Goal: Task Accomplishment & Management: Complete application form

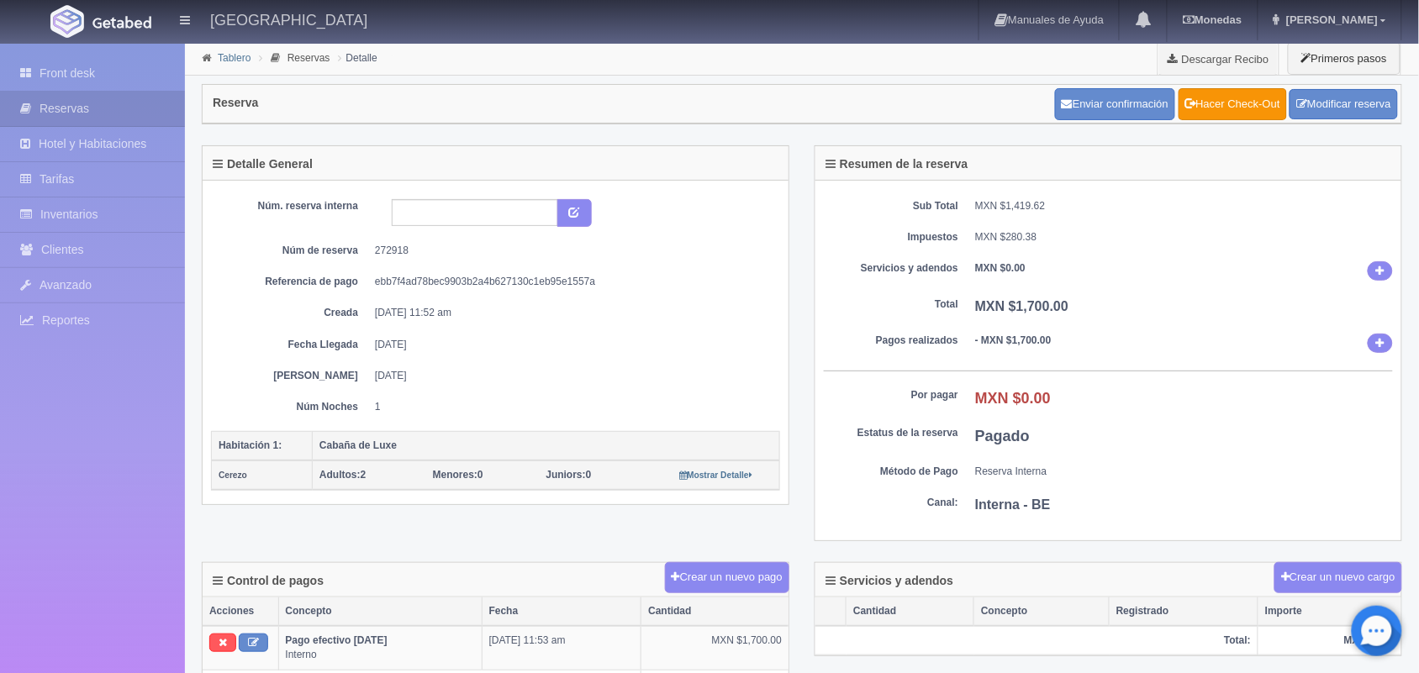
click at [229, 61] on link "Tablero" at bounding box center [234, 58] width 33 height 12
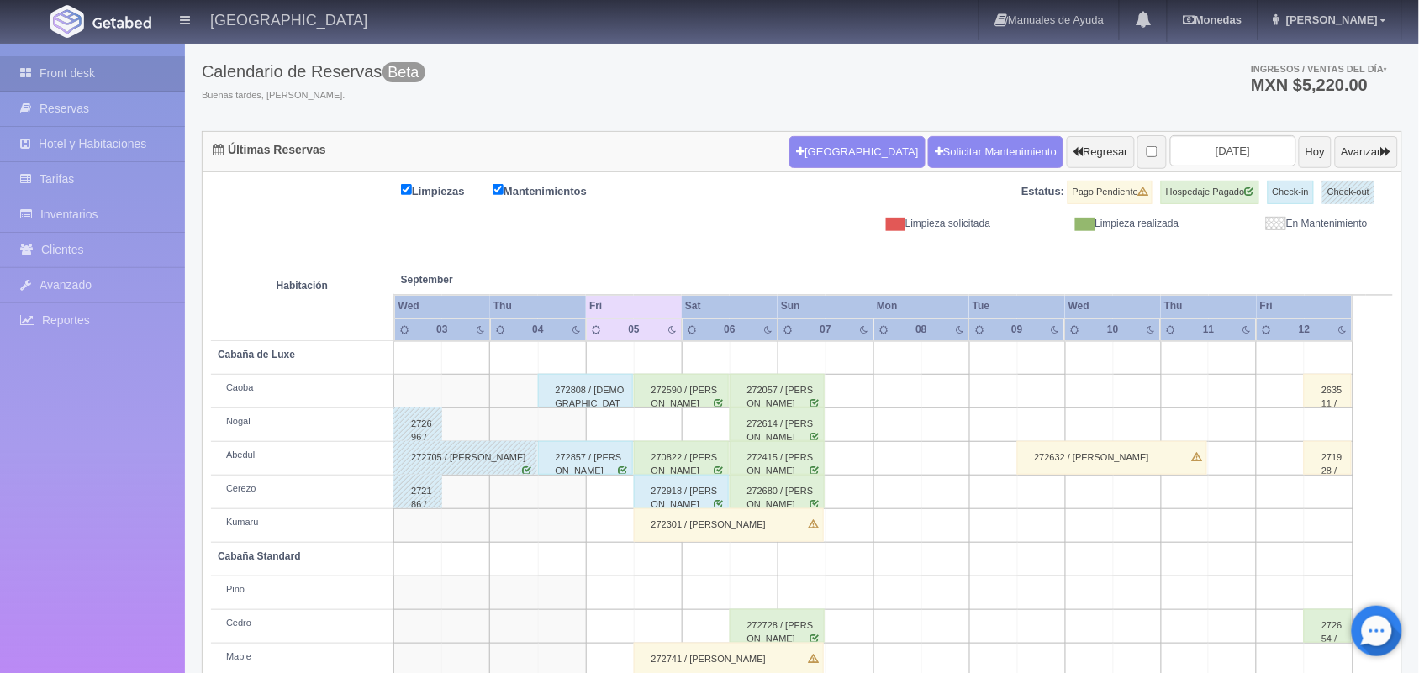
scroll to position [191, 0]
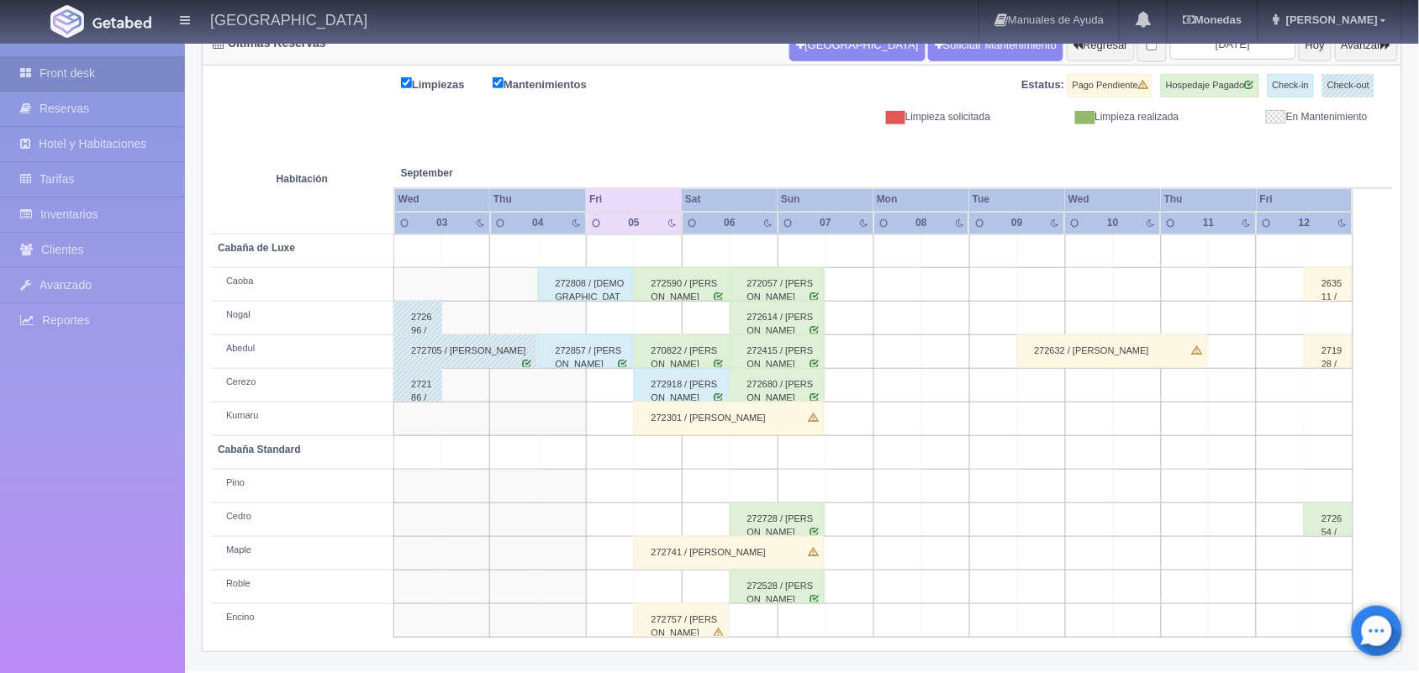
click at [783, 548] on div "272741 / [PERSON_NAME]" at bounding box center [729, 553] width 190 height 34
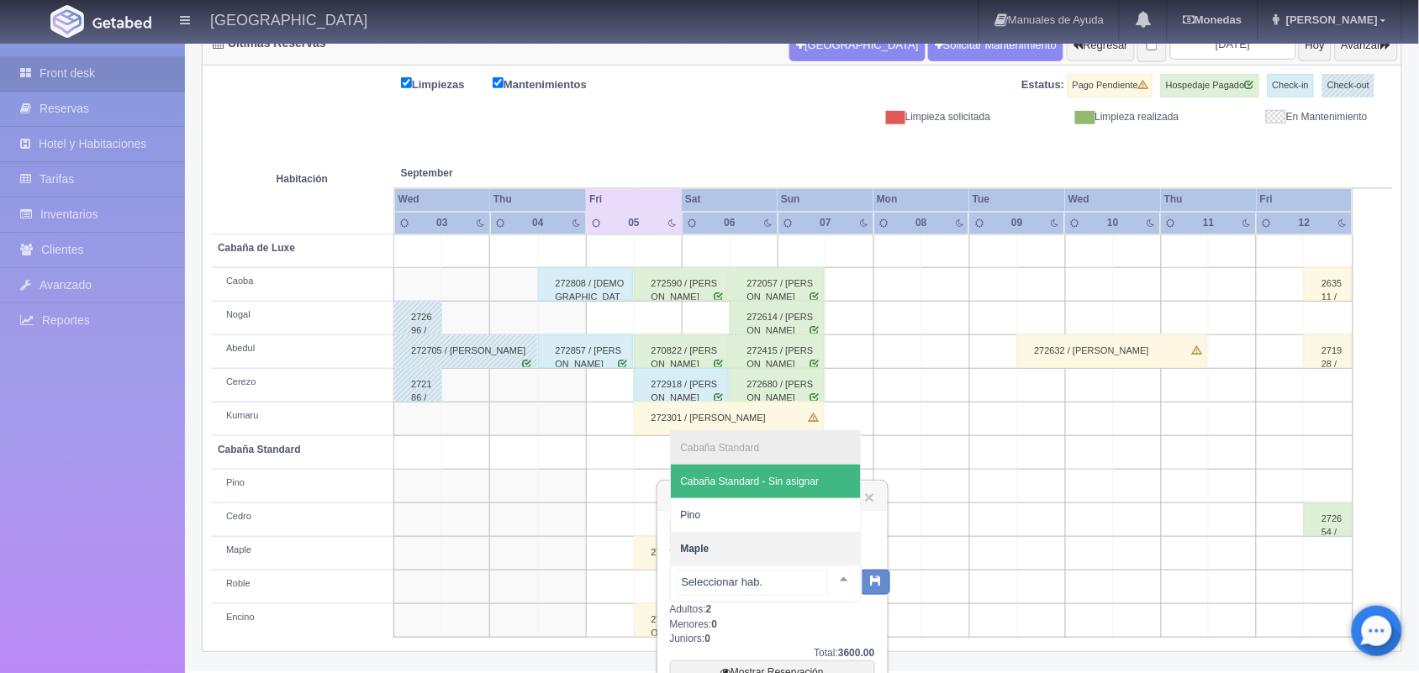
click at [828, 576] on div at bounding box center [844, 579] width 34 height 25
click at [808, 486] on span "Cabaña Standard - Sin asignar" at bounding box center [750, 482] width 139 height 12
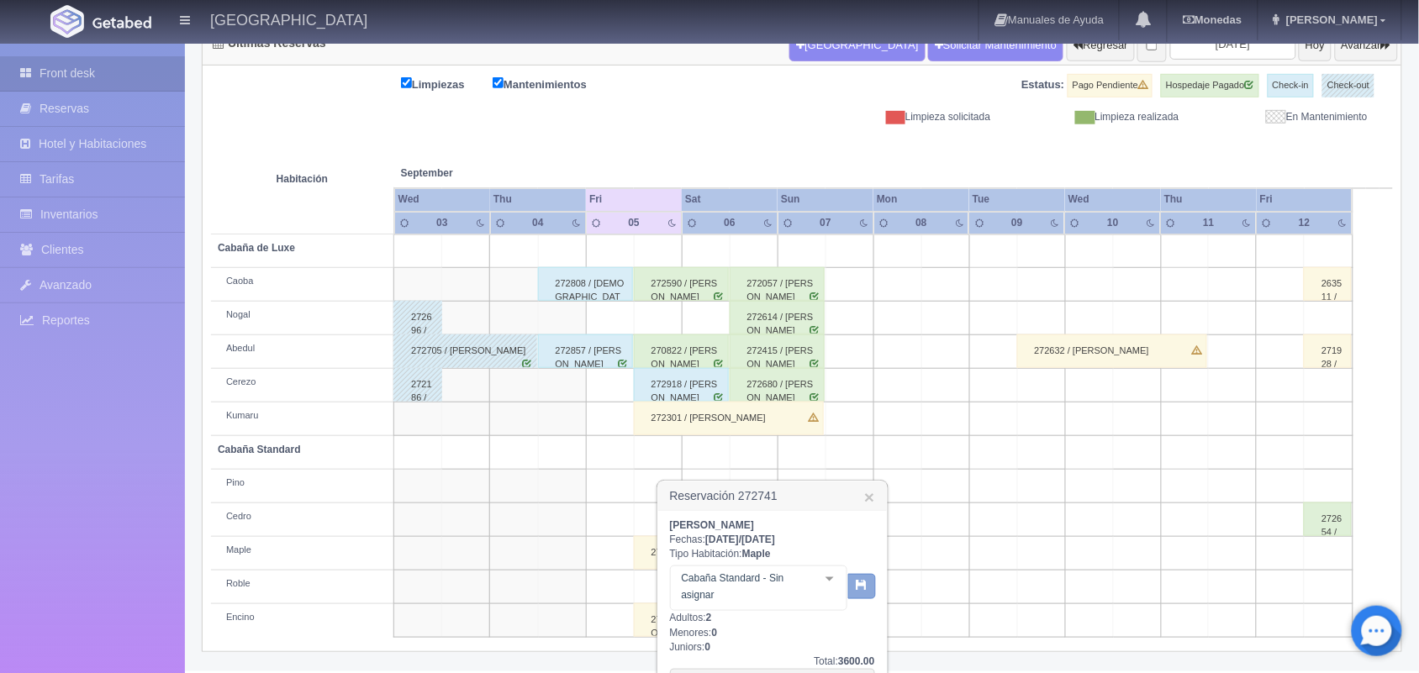
click at [859, 587] on icon "button" at bounding box center [861, 584] width 11 height 11
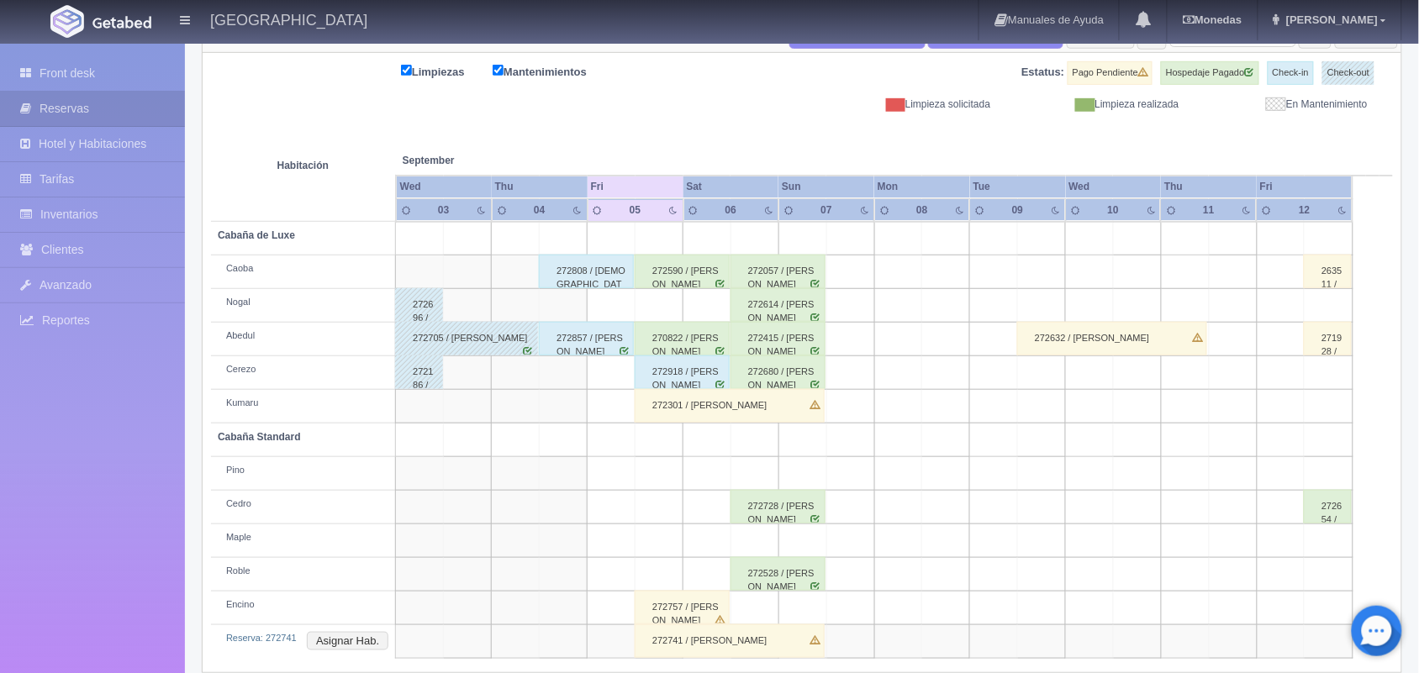
scroll to position [224, 0]
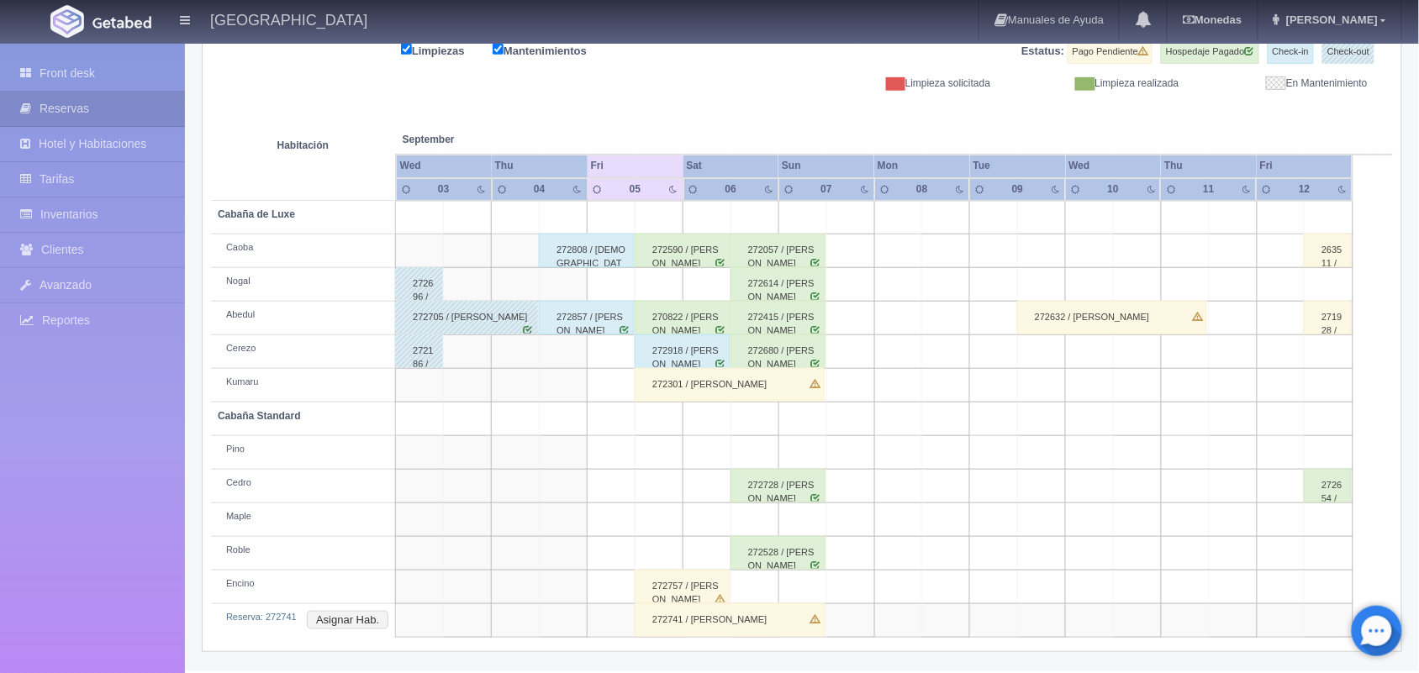
click at [696, 593] on div "272757 / [PERSON_NAME]" at bounding box center [682, 587] width 95 height 34
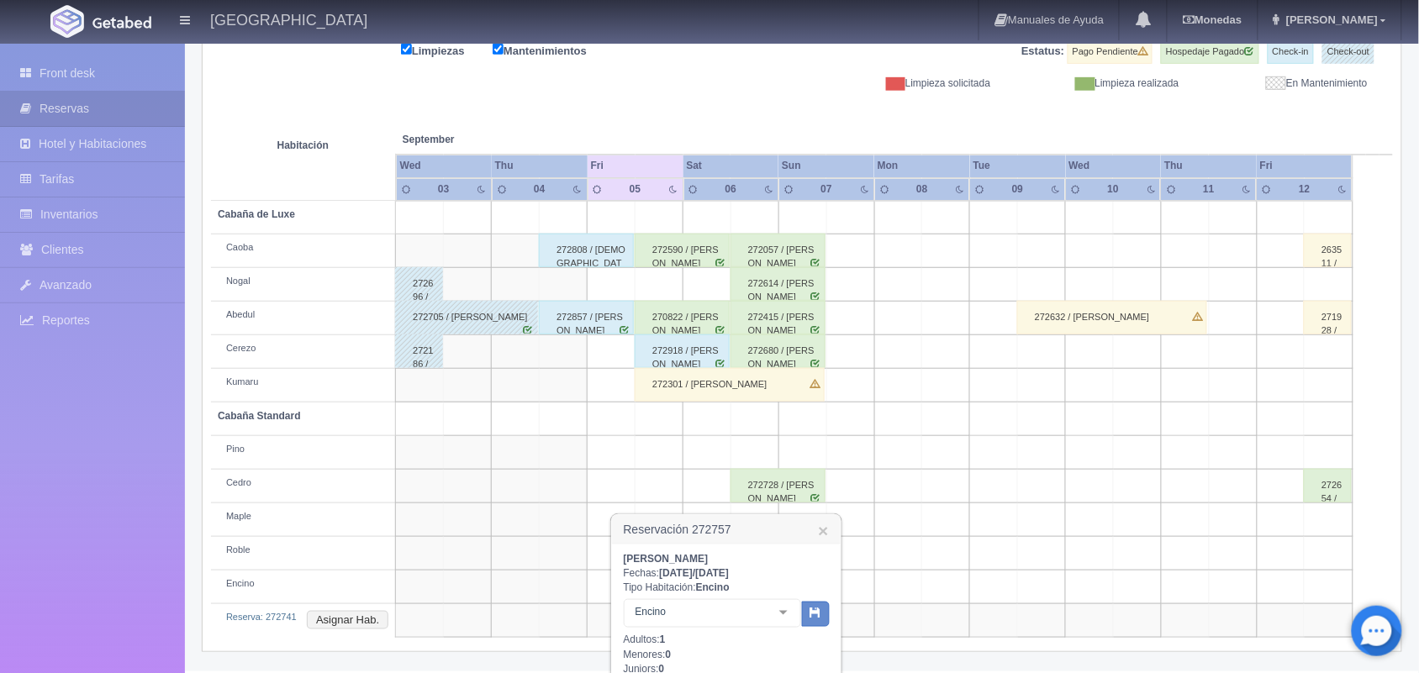
click at [814, 525] on h3 "Reservación 272757 ×" at bounding box center [726, 529] width 229 height 29
click at [821, 531] on link "×" at bounding box center [823, 531] width 10 height 18
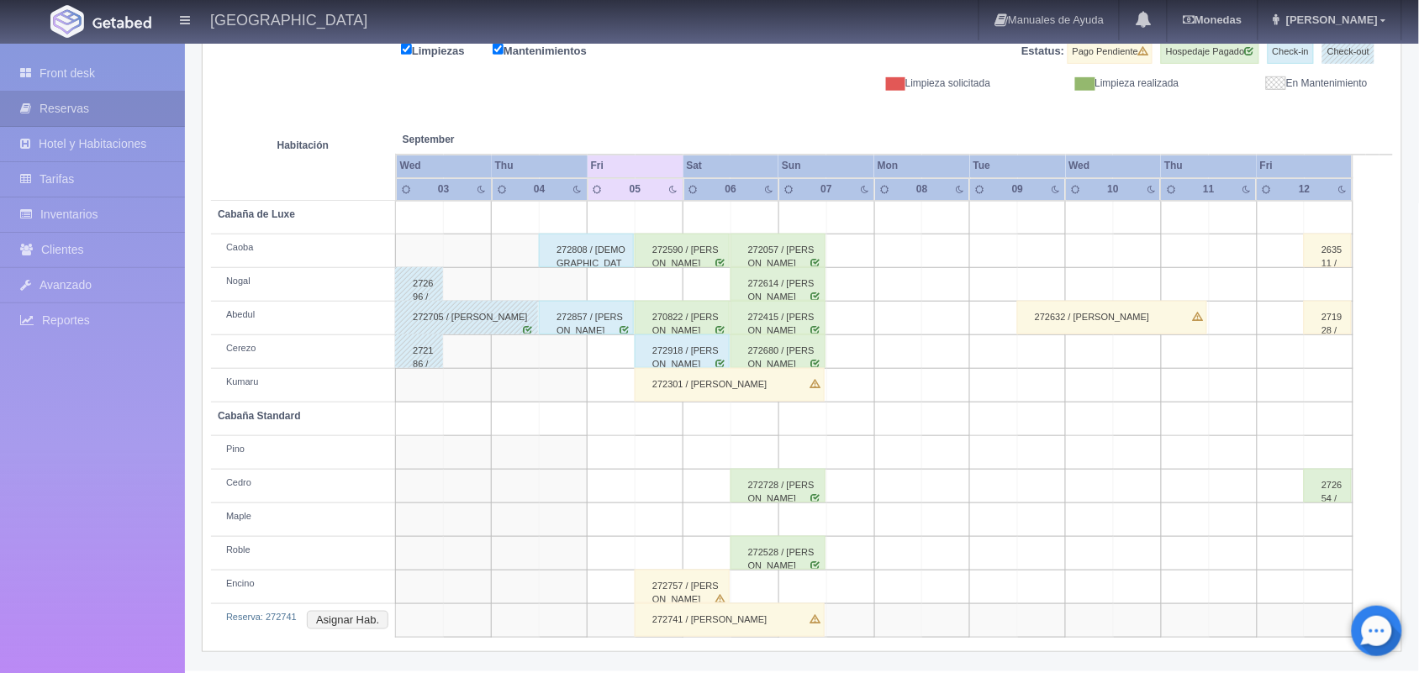
click at [787, 494] on div "272728 / [PERSON_NAME]" at bounding box center [777, 486] width 95 height 34
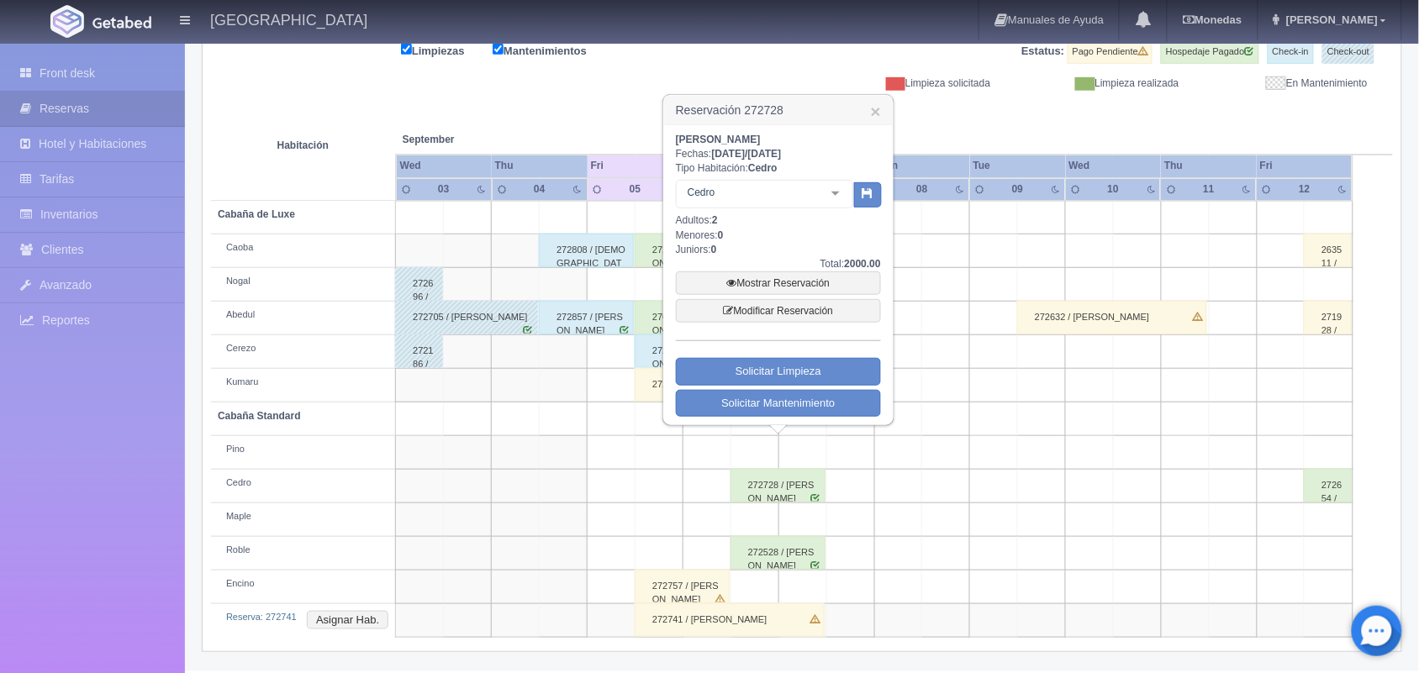
click at [838, 192] on div at bounding box center [836, 193] width 34 height 25
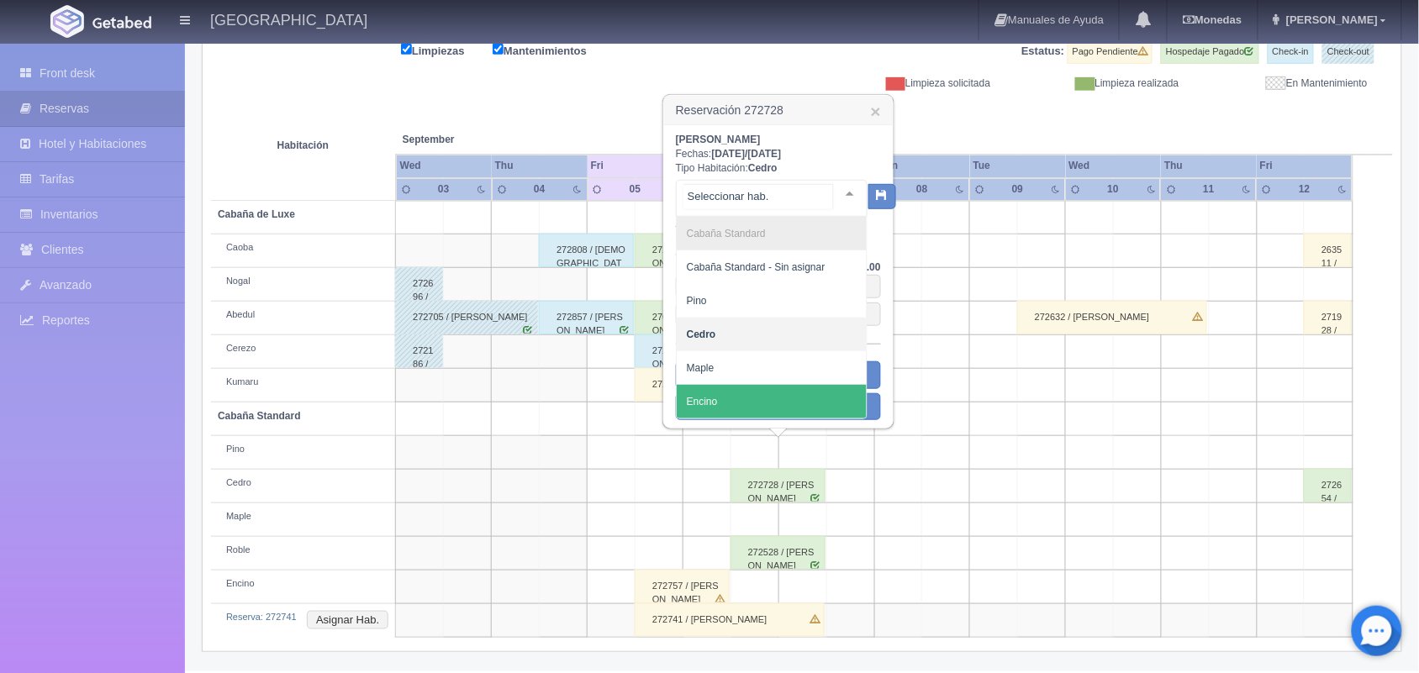
click at [767, 398] on span "Encino" at bounding box center [772, 402] width 190 height 34
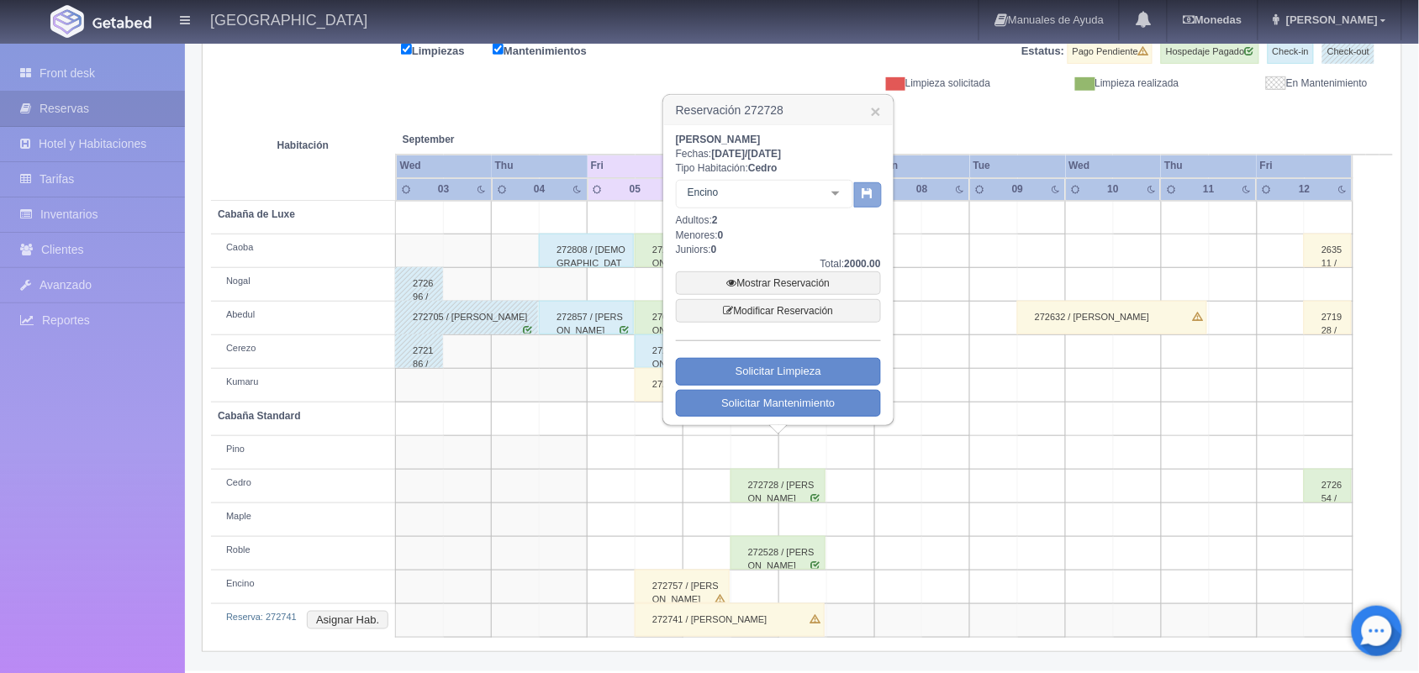
click at [870, 198] on icon "button" at bounding box center [867, 192] width 11 height 11
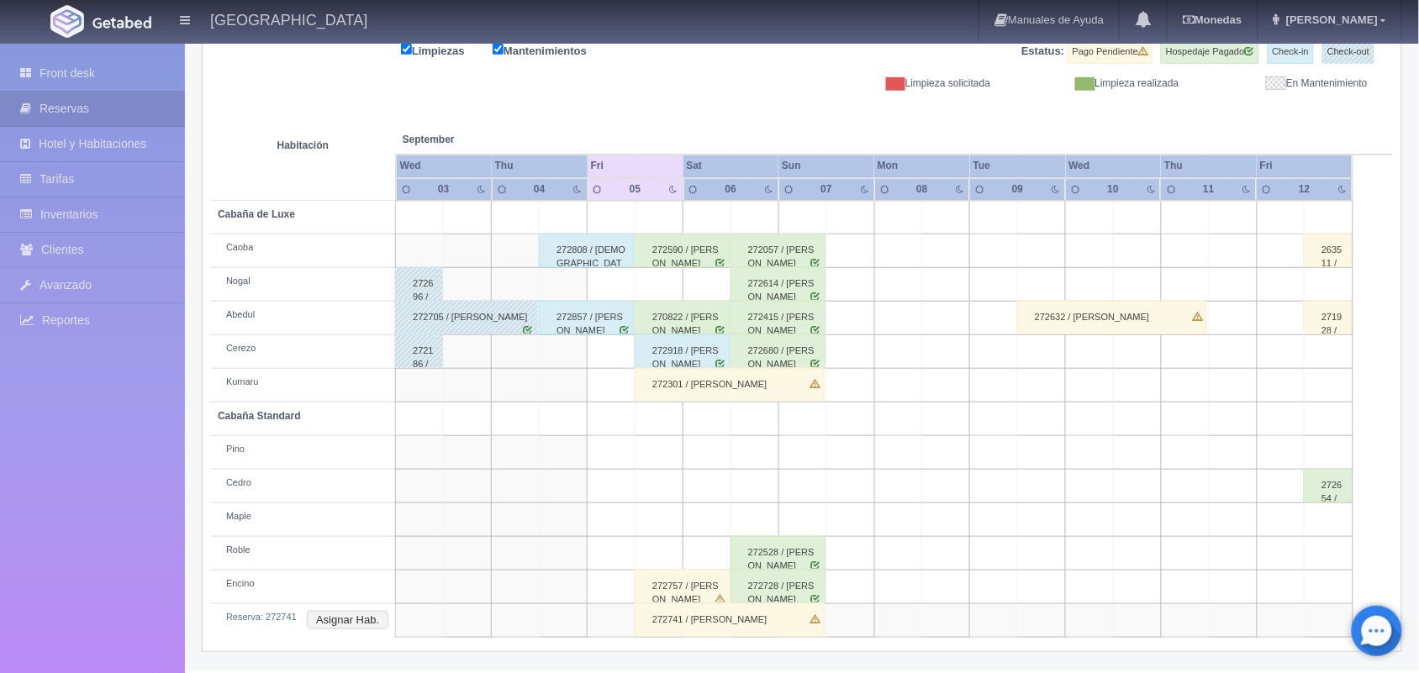
scroll to position [224, 0]
click at [358, 622] on button "Asignar Hab." at bounding box center [348, 620] width 82 height 18
click at [444, 652] on div at bounding box center [448, 653] width 34 height 25
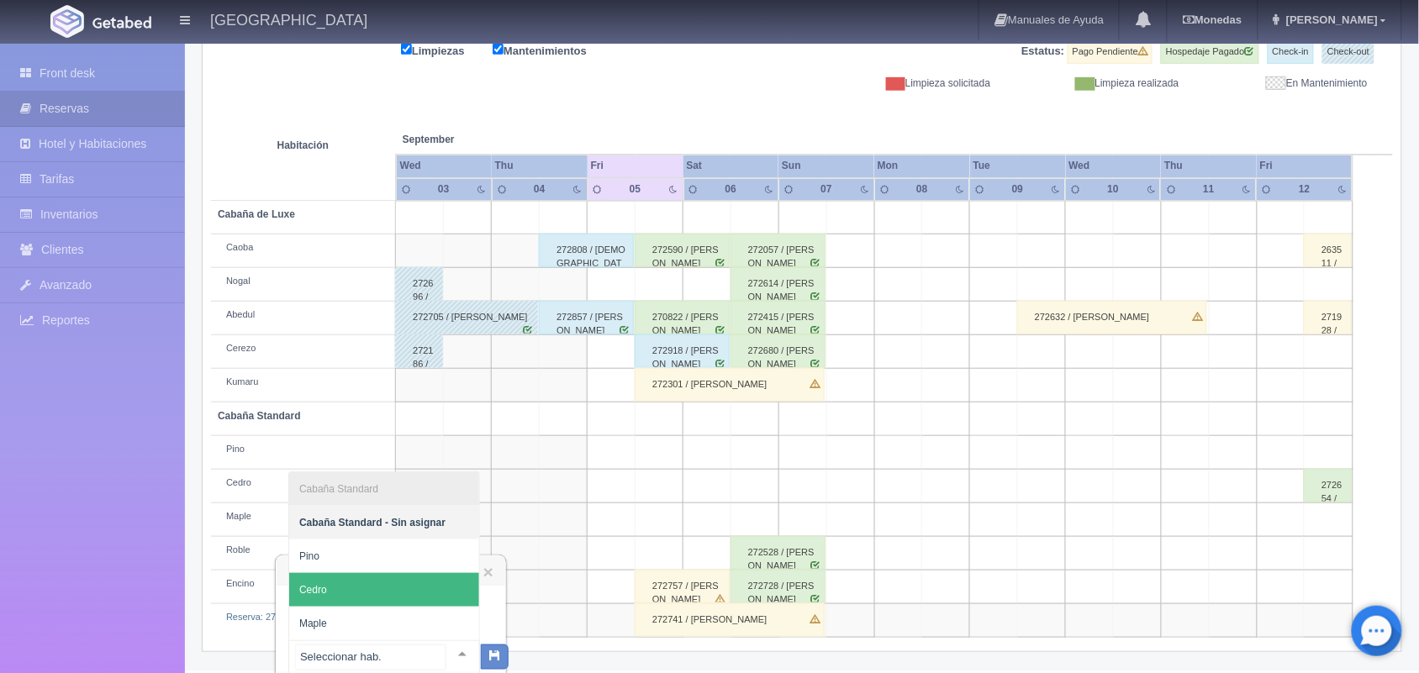
click at [438, 593] on span "Cedro" at bounding box center [384, 590] width 190 height 34
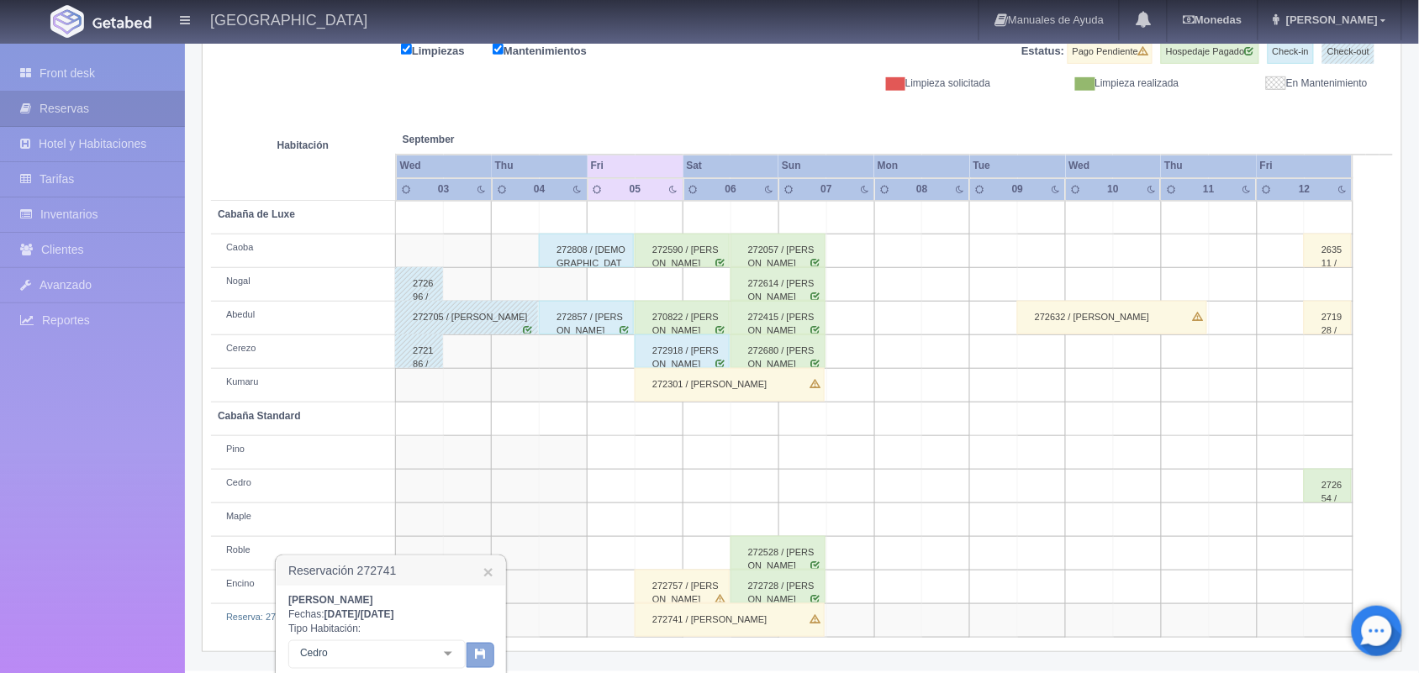
click at [477, 657] on icon "button" at bounding box center [480, 653] width 11 height 11
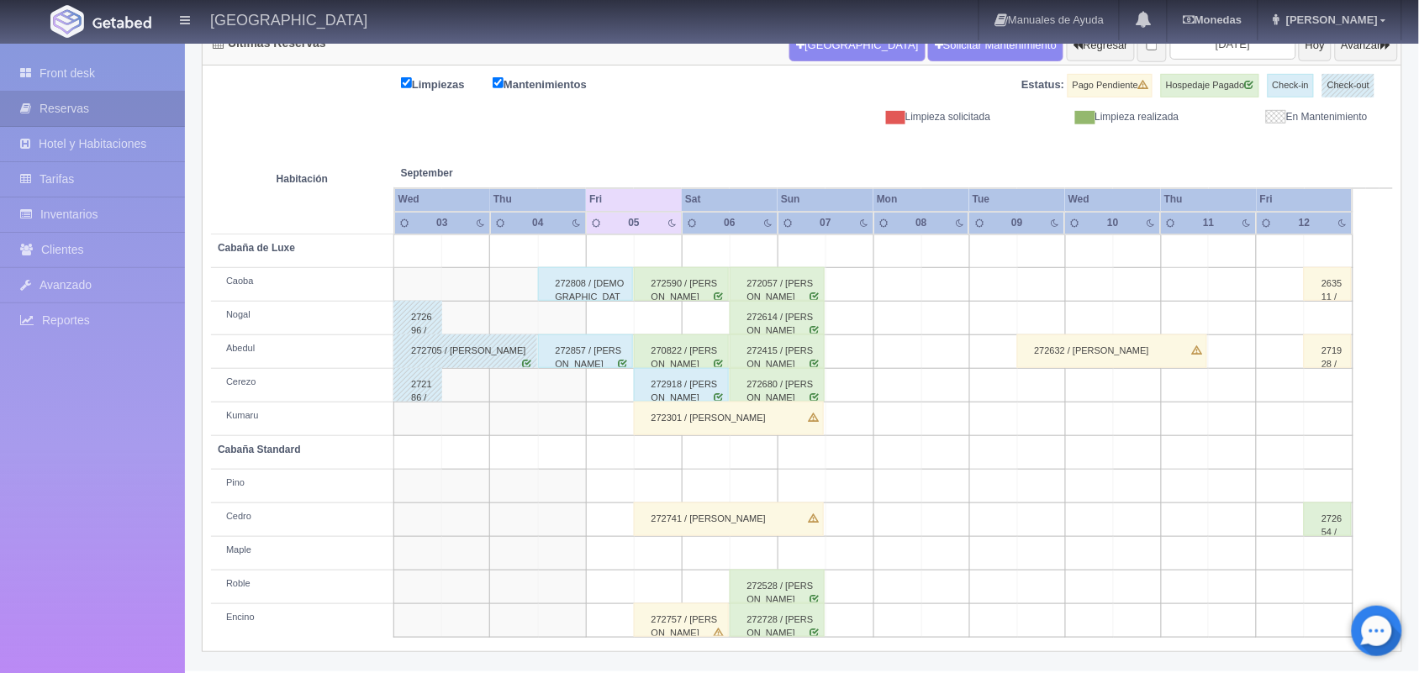
scroll to position [191, 0]
click at [1418, 652] on div "Tablero Front Desk PMS Avanzado ¡Comienza aquí! Habitaciones y Reservas Limpiez…" at bounding box center [802, 262] width 1234 height 822
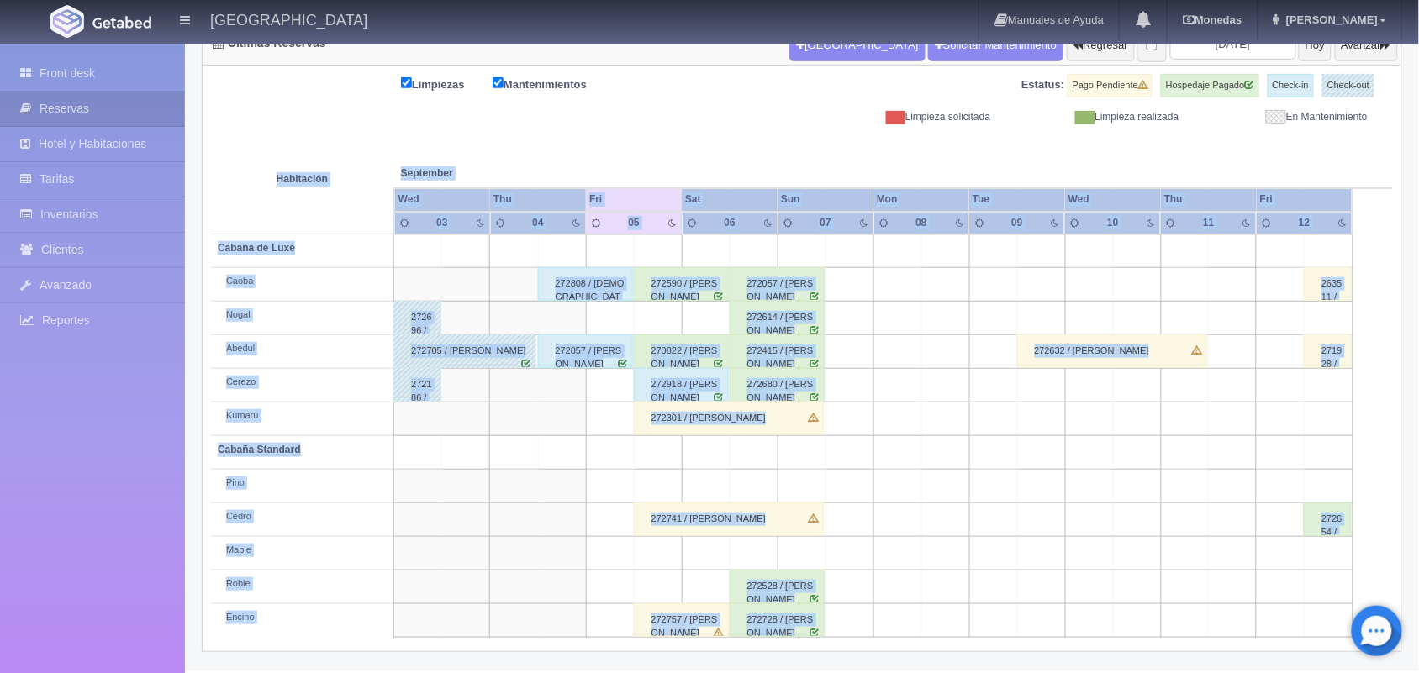
click at [1418, 652] on div "Tablero Front Desk PMS Avanzado ¡Comienza aquí! Habitaciones y Reservas Limpiez…" at bounding box center [802, 262] width 1234 height 822
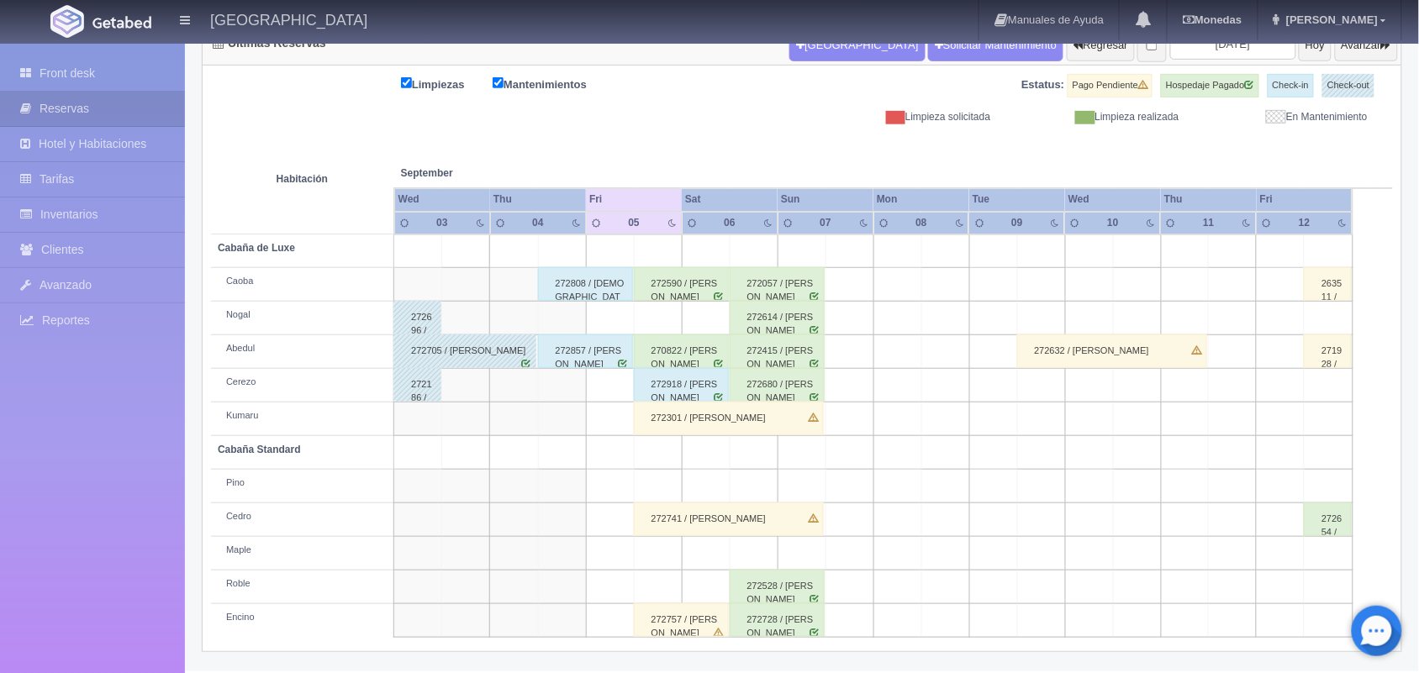
click at [553, 124] on div "Limpiezas Mantenimientos Estatus: Pago Pendiente Hospedaje Pagado Check-in Chec…" at bounding box center [802, 99] width 1182 height 50
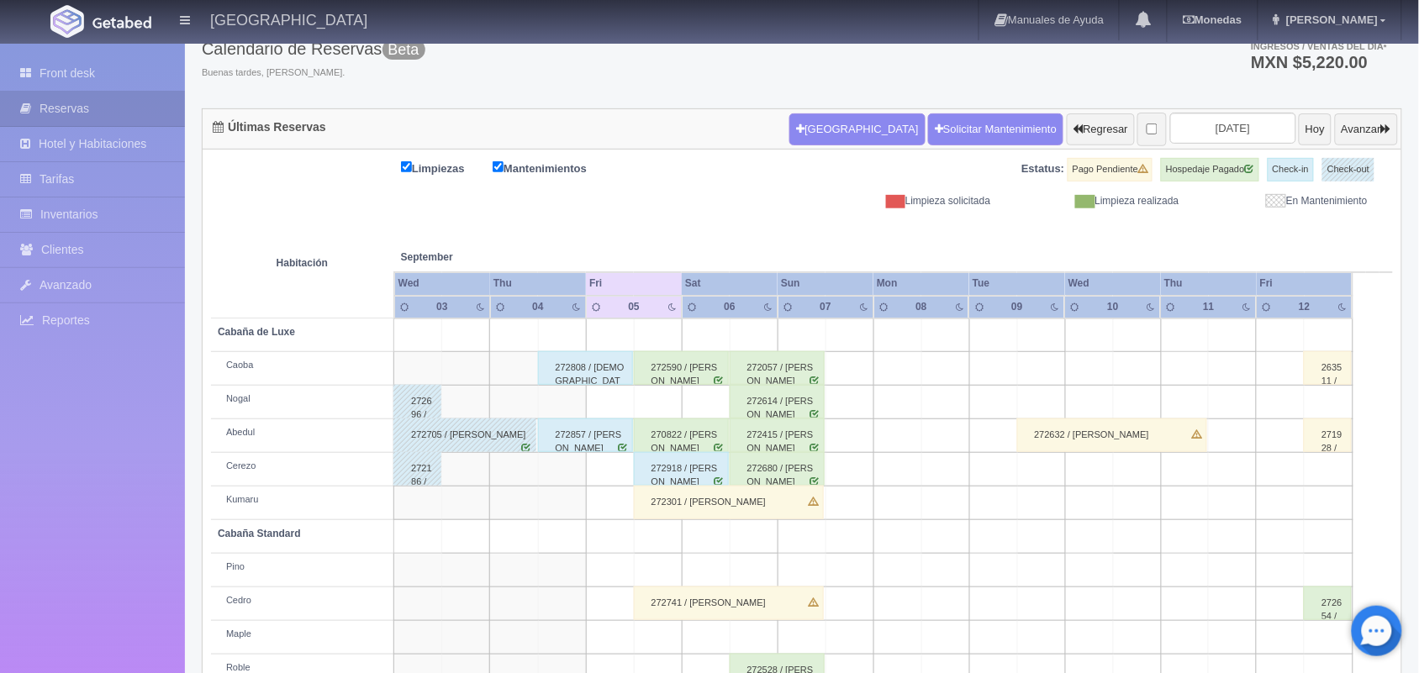
scroll to position [103, 0]
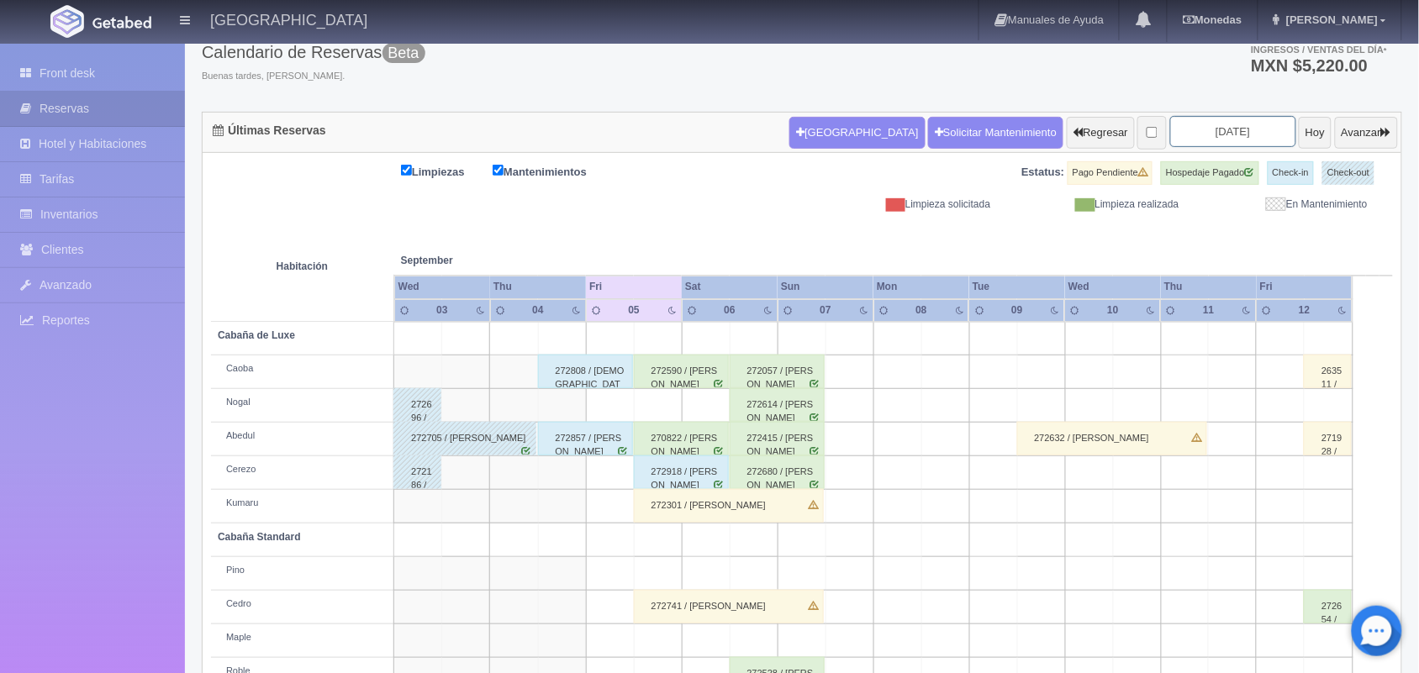
click at [1207, 133] on input "[DATE]" at bounding box center [1233, 131] width 126 height 31
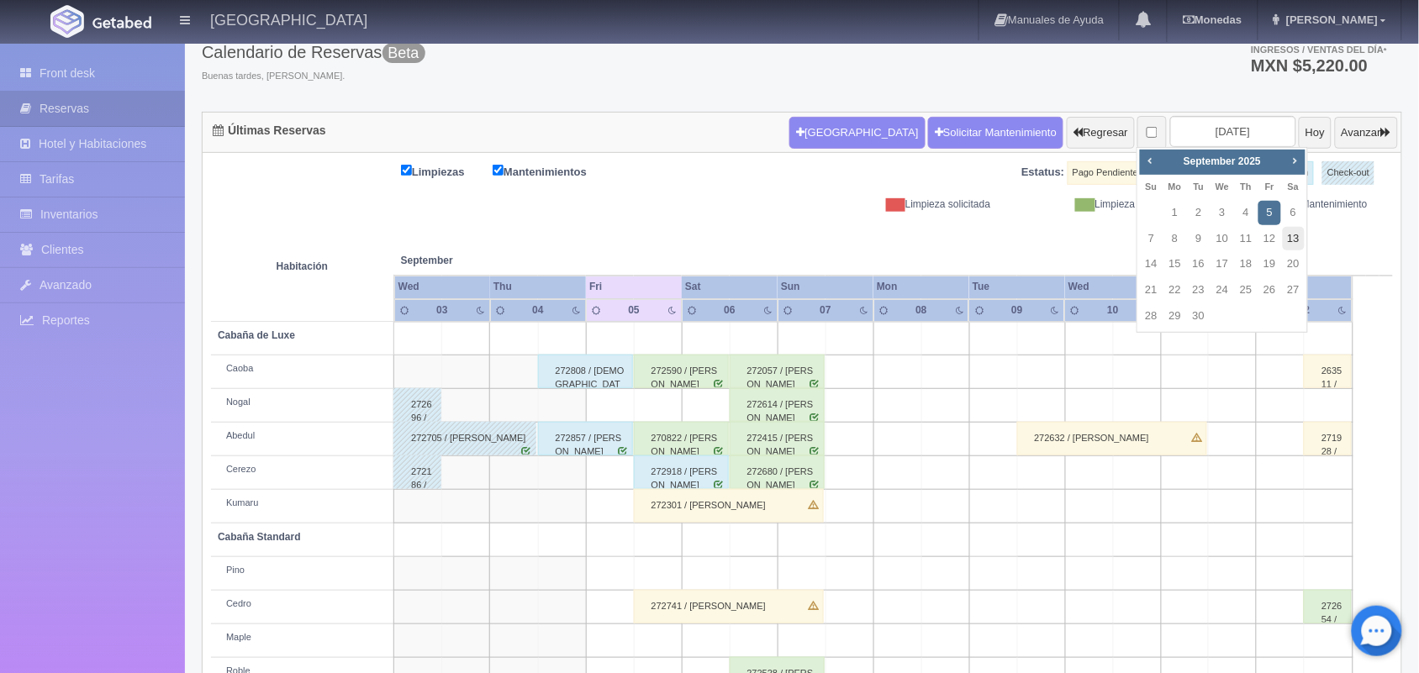
click at [1293, 244] on link "13" at bounding box center [1294, 239] width 22 height 24
type input "2025-09-13"
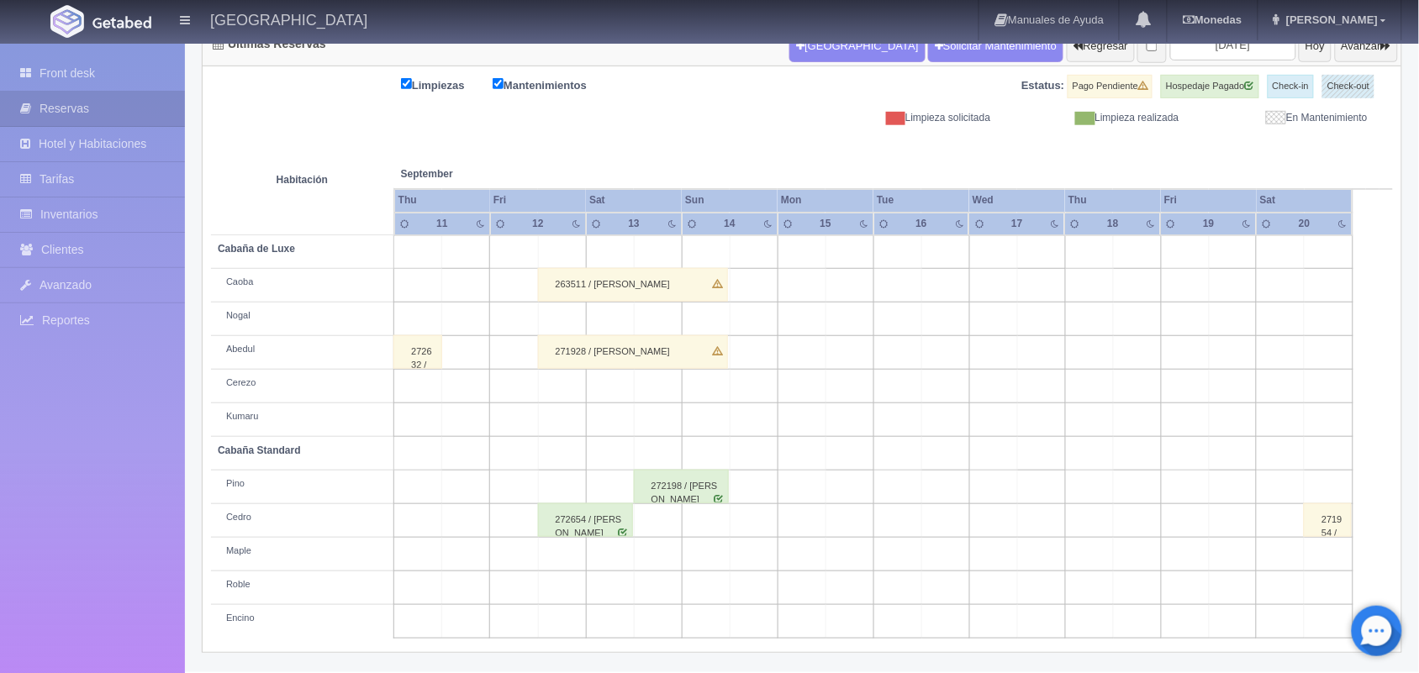
scroll to position [191, 0]
drag, startPoint x: 1429, startPoint y: 378, endPoint x: 1434, endPoint y: 627, distance: 248.8
click at [1418, 482] on html "Hotel Xacallan Manuales de Ayuda Actualizaciones recientes Monedas Tipo de camb…" at bounding box center [709, 145] width 1419 height 673
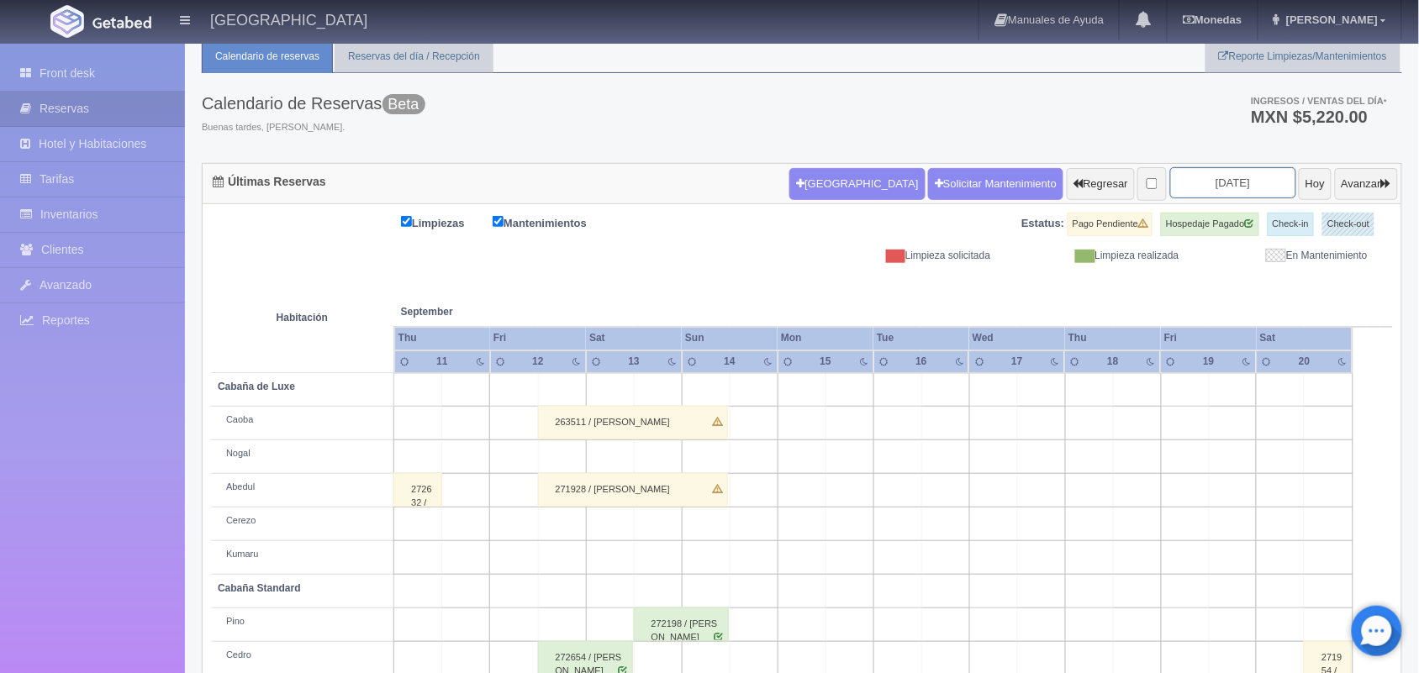
click at [1196, 187] on input "2025-09-13" at bounding box center [1233, 182] width 126 height 31
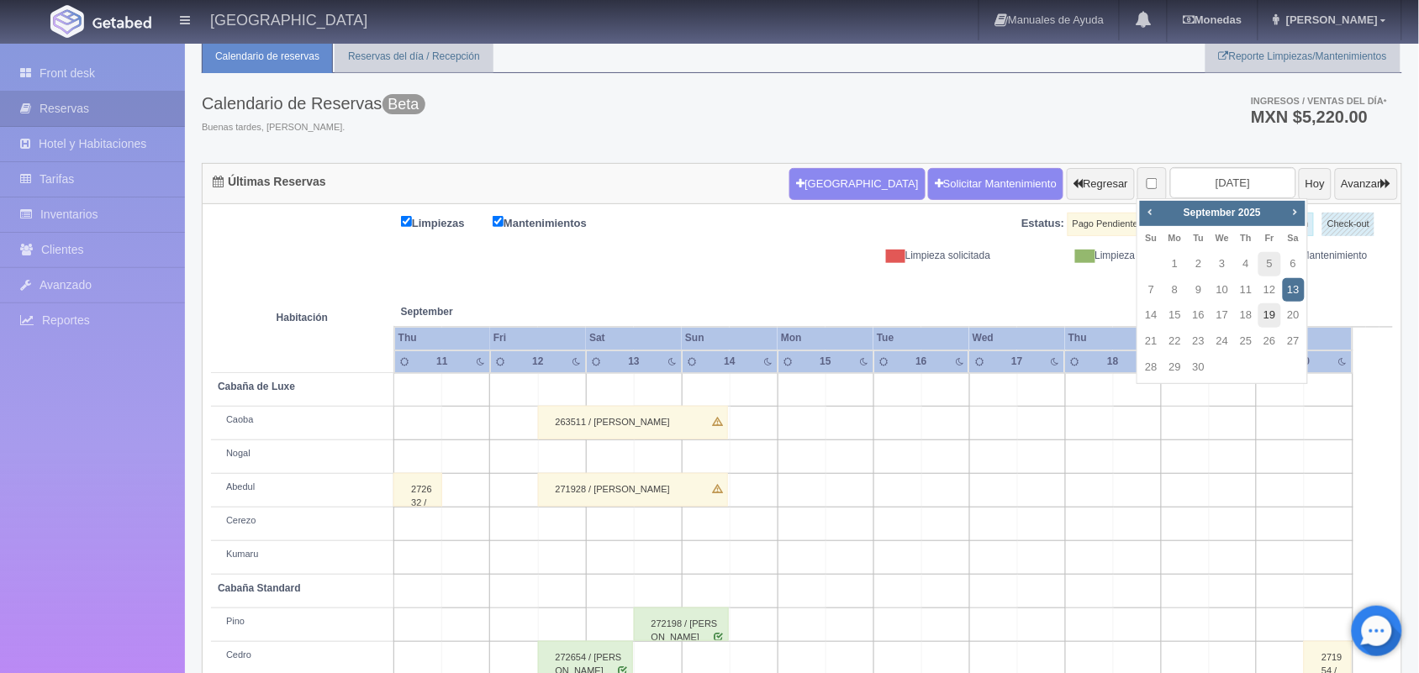
click at [1273, 309] on link "19" at bounding box center [1269, 315] width 22 height 24
type input "[DATE]"
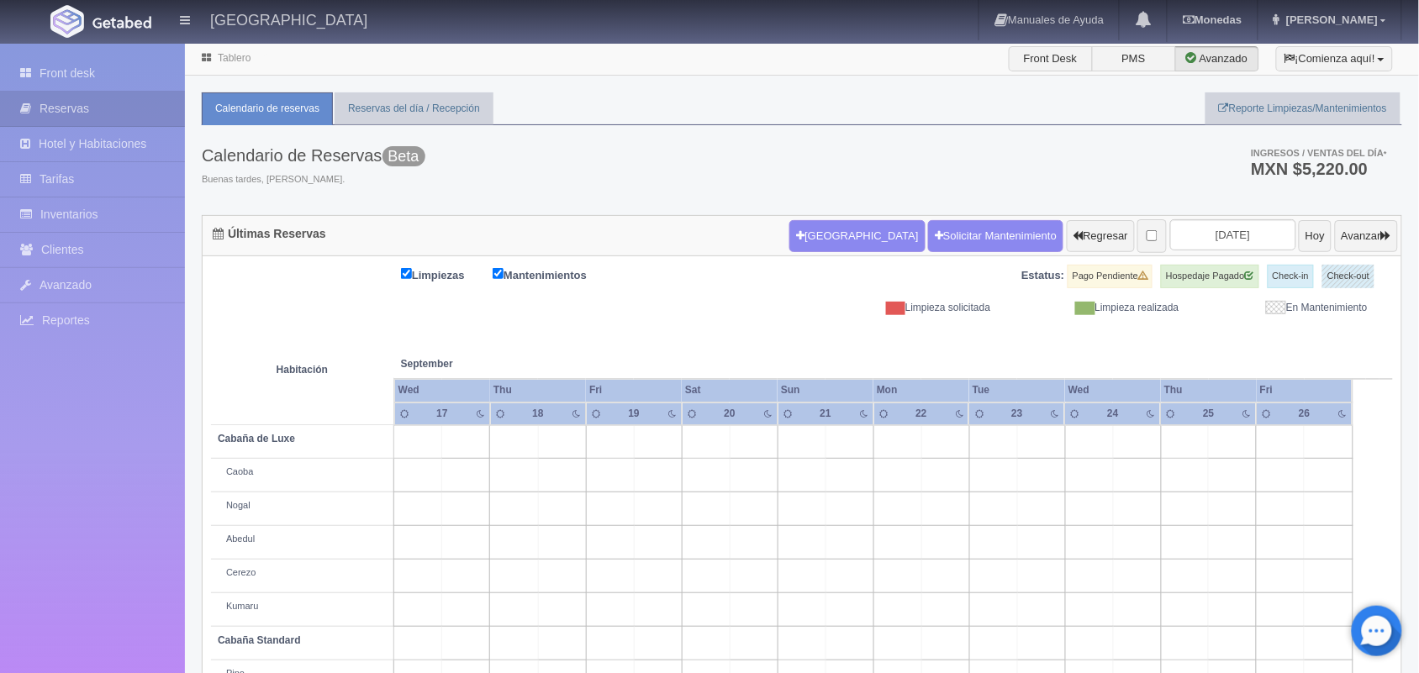
drag, startPoint x: 1430, startPoint y: 119, endPoint x: 1400, endPoint y: -92, distance: 213.0
click at [1400, 0] on html "Hotel Xacallan Manuales de Ayuda Actualizaciones recientes Monedas Tipo de camb…" at bounding box center [709, 336] width 1419 height 673
click at [957, 447] on td at bounding box center [945, 442] width 48 height 34
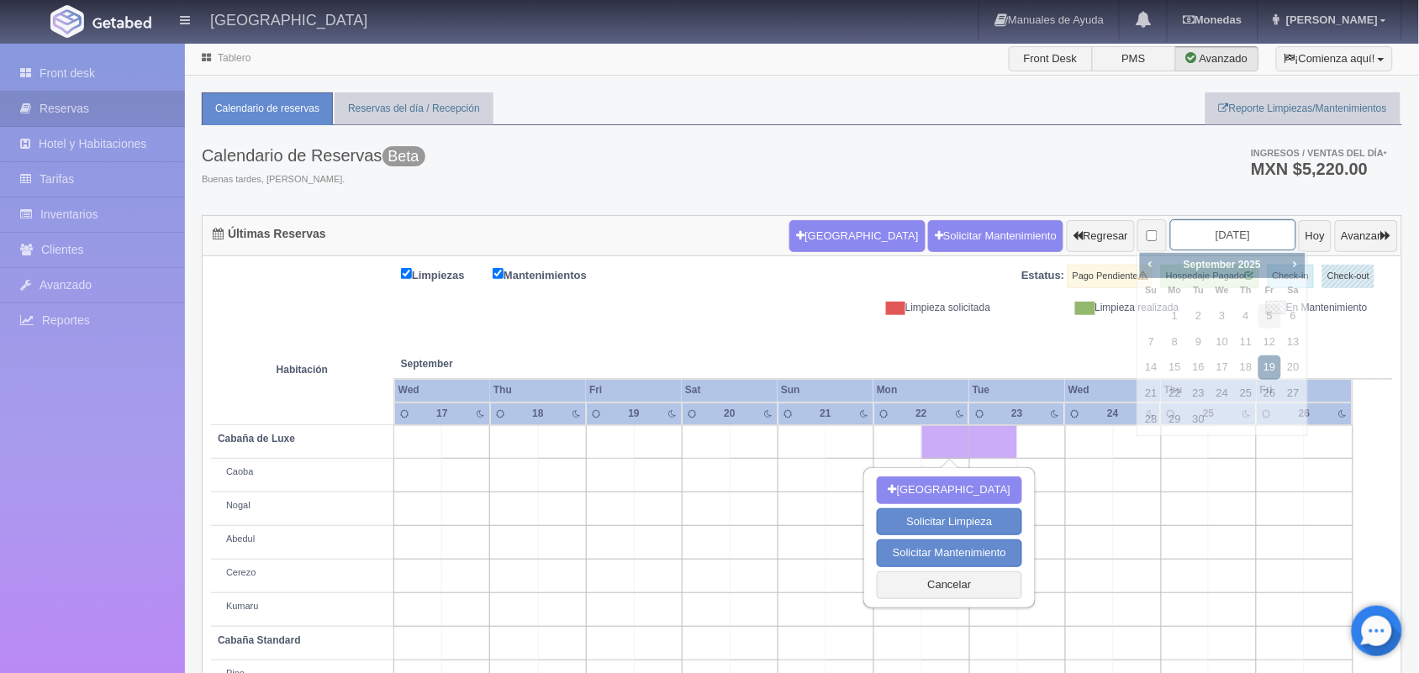
click at [1195, 235] on input "2025-09-19" at bounding box center [1233, 234] width 126 height 31
click at [1294, 266] on span "Next" at bounding box center [1294, 263] width 13 height 13
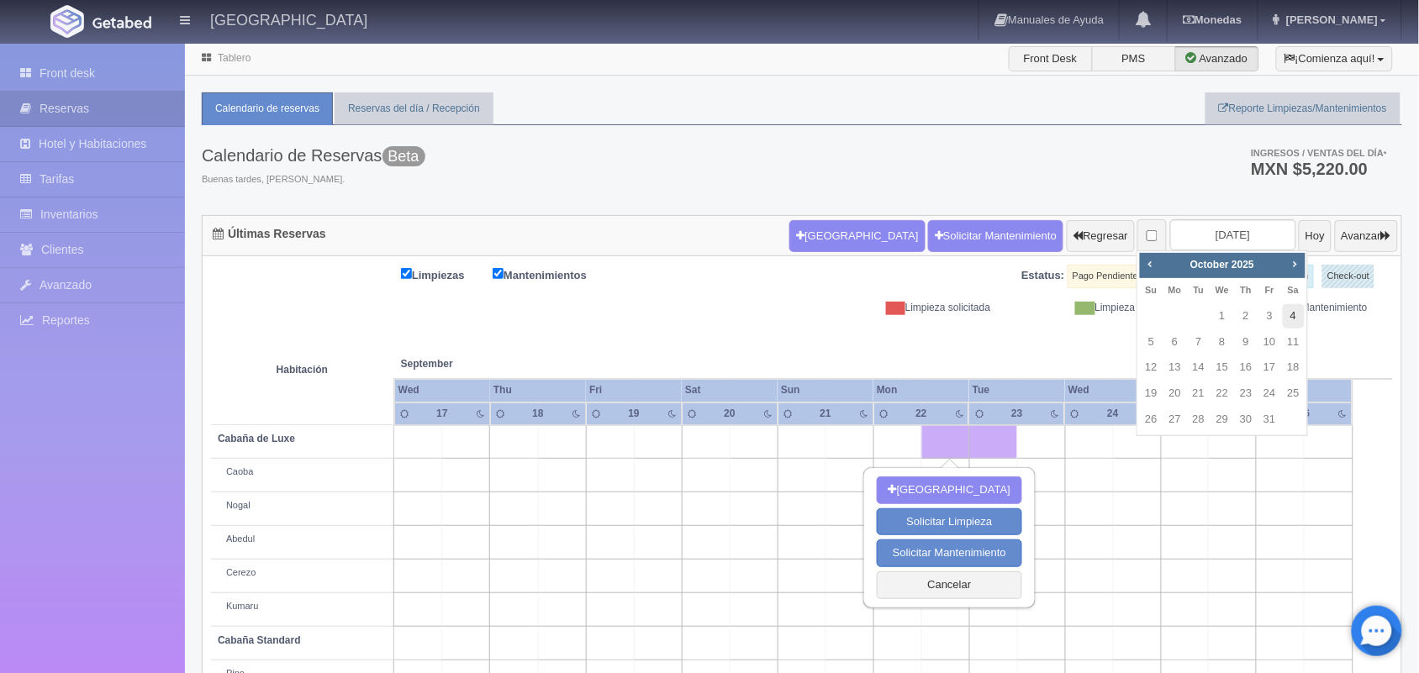
click at [1294, 314] on link "4" at bounding box center [1294, 316] width 22 height 24
type input "[DATE]"
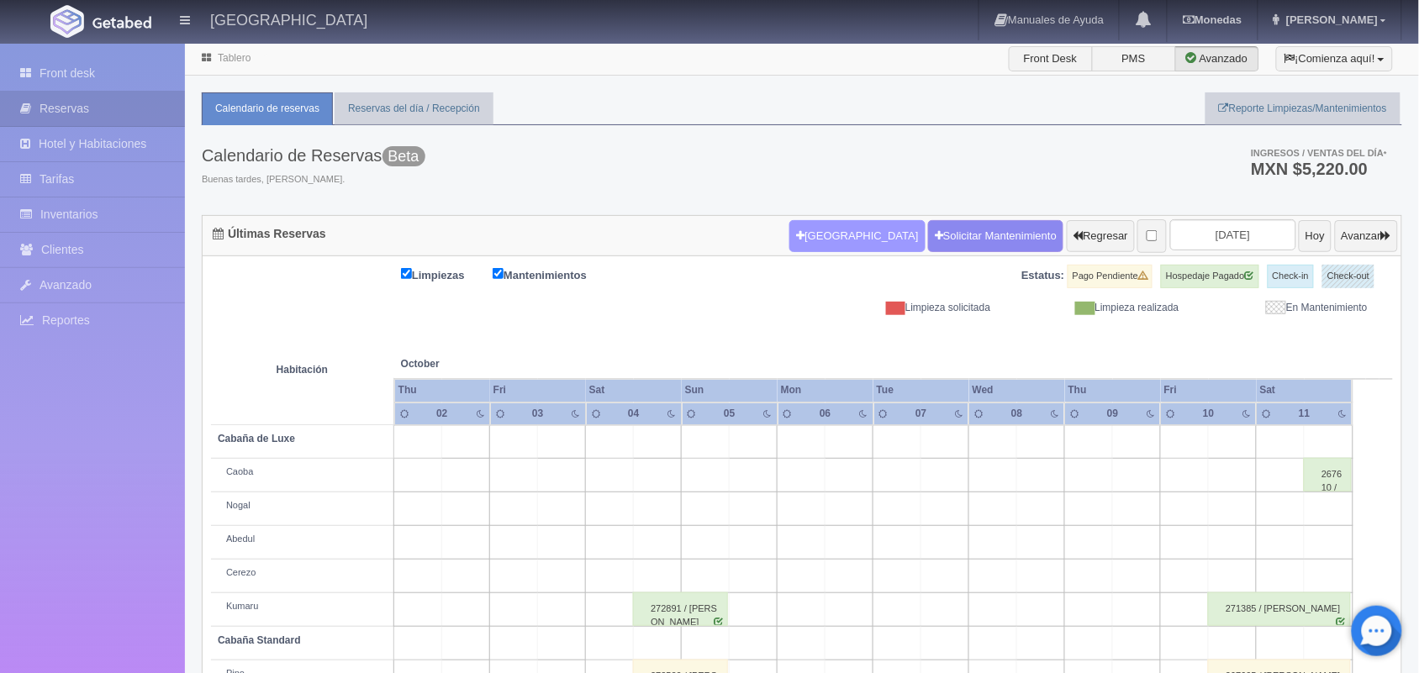
click at [794, 244] on button "[GEOGRAPHIC_DATA]" at bounding box center [856, 236] width 135 height 32
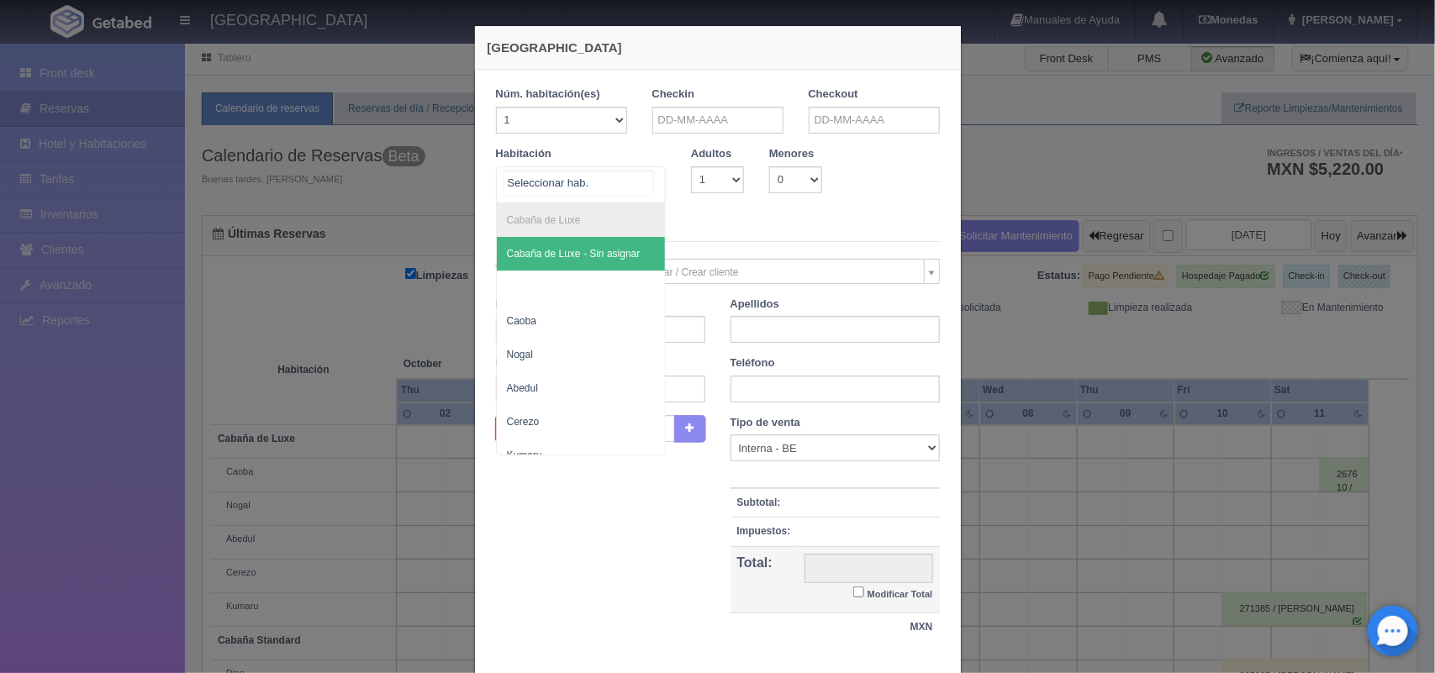
click at [636, 177] on div "Cabaña de Luxe Cabaña de Luxe - Sin asignar Caoba Nogal [PERSON_NAME] Cabaña St…" at bounding box center [581, 184] width 171 height 37
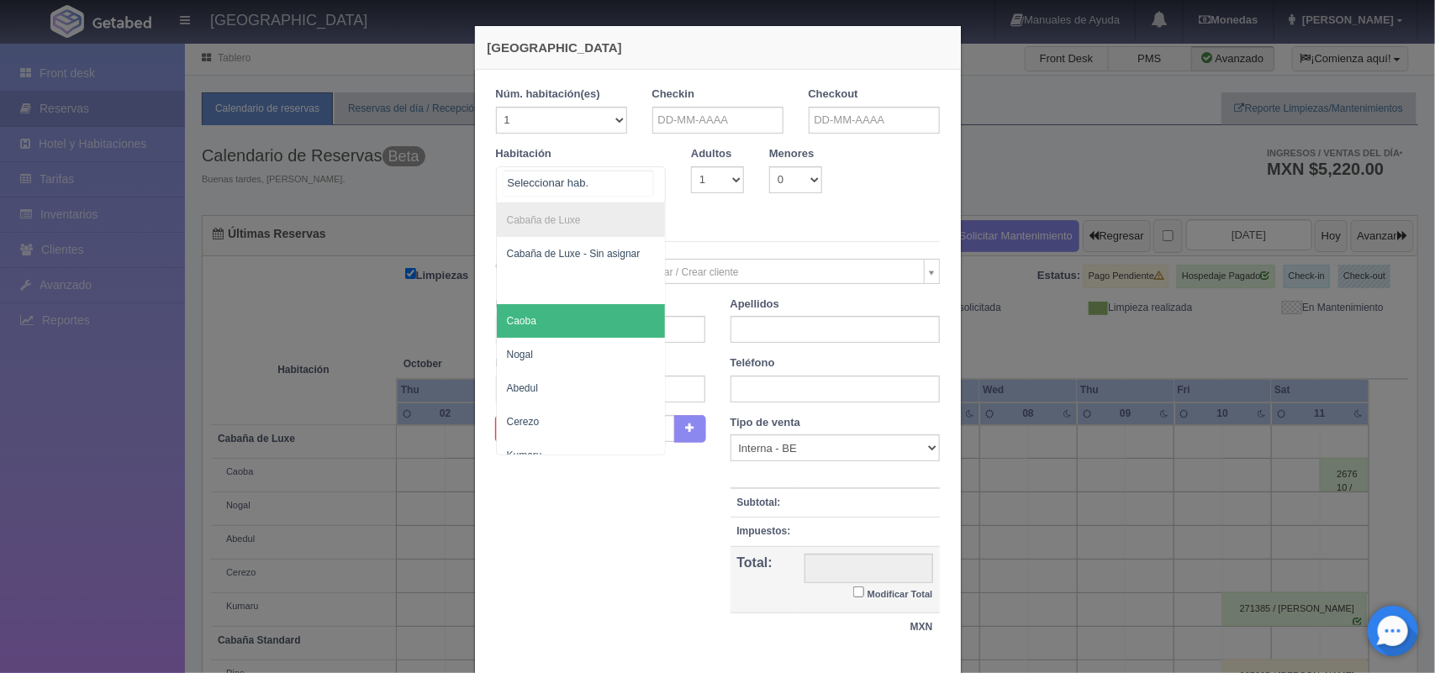
click at [633, 334] on span "Caoba" at bounding box center [581, 321] width 169 height 34
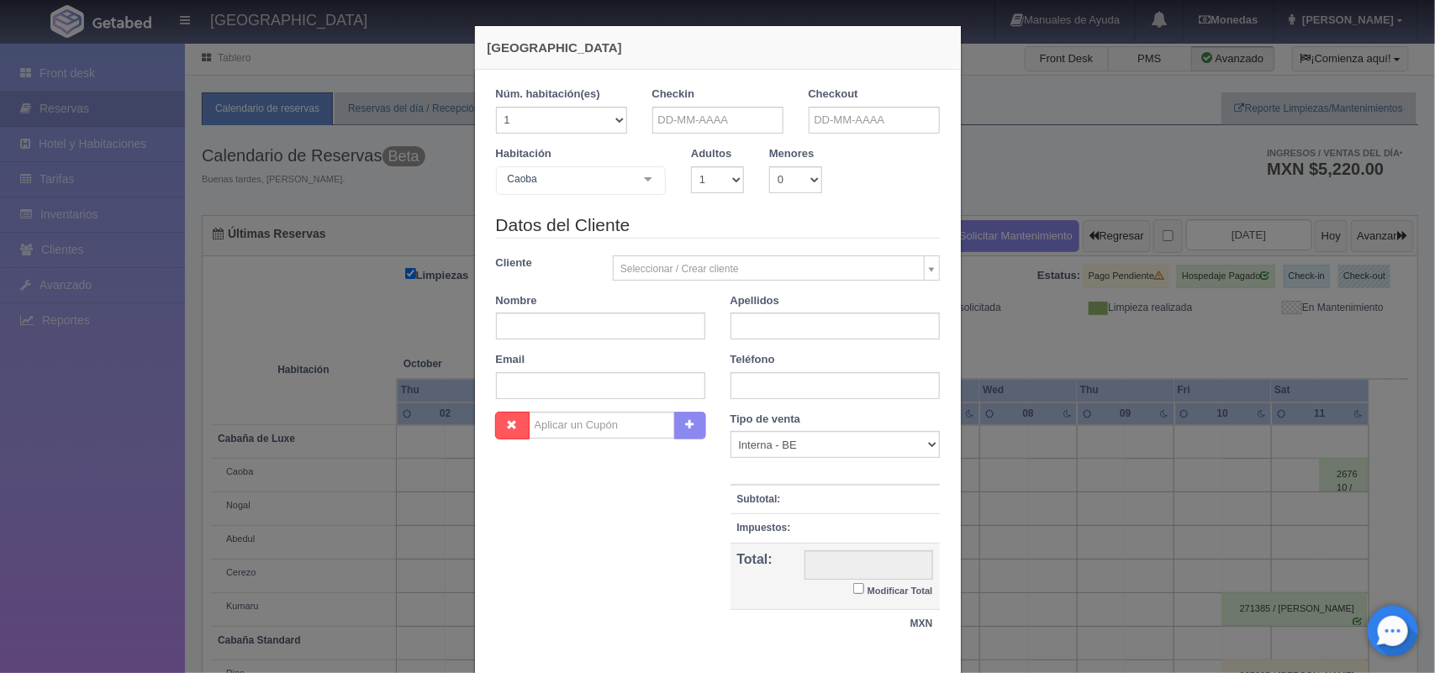
checkbox input "false"
click at [721, 170] on select "1 2 3 4 5 6 7 8 9 10" at bounding box center [717, 179] width 53 height 27
select select "2"
click at [691, 166] on select "1 2 3 4 5 6 7 8 9 10" at bounding box center [717, 179] width 53 height 27
checkbox input "false"
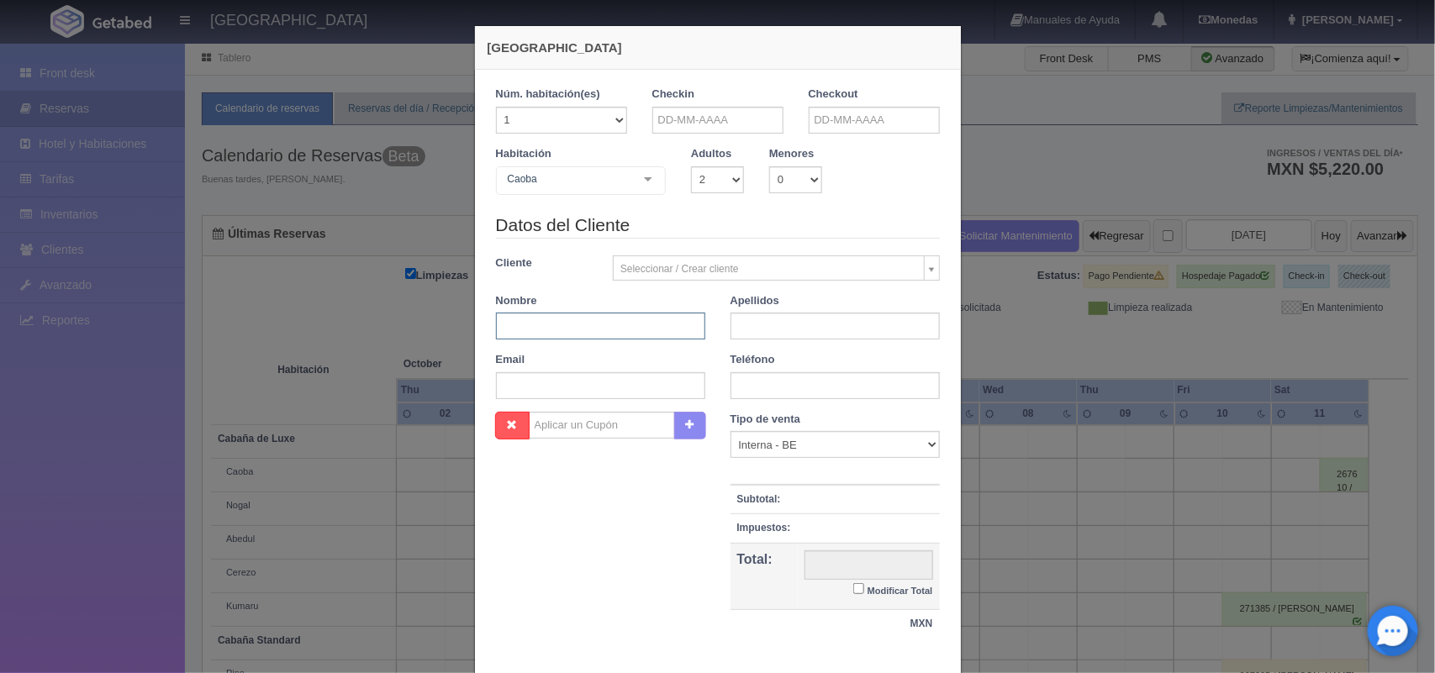
click at [602, 332] on input "text" at bounding box center [600, 326] width 209 height 27
type input "Diego"
click at [741, 328] on input "text" at bounding box center [834, 326] width 209 height 27
type input "Abarca"
click at [603, 393] on input "text" at bounding box center [600, 385] width 209 height 27
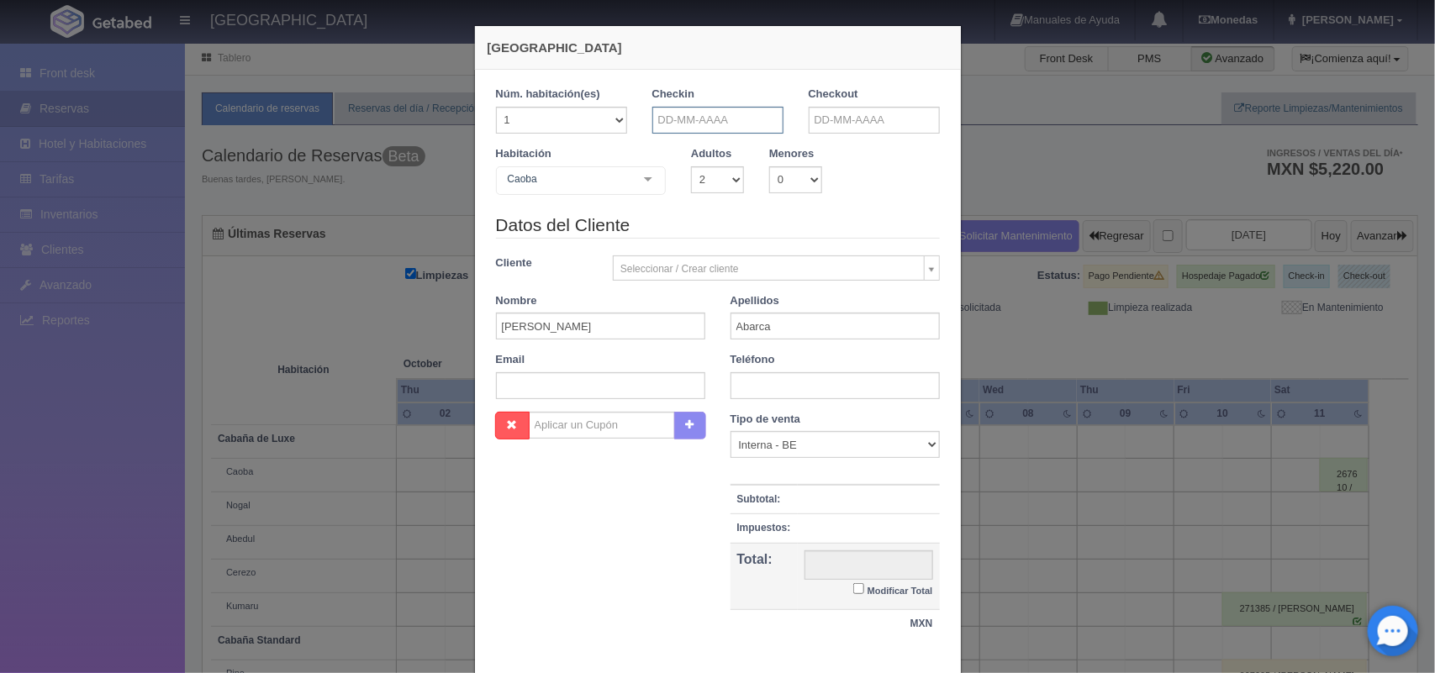
click at [746, 124] on input "text" at bounding box center [717, 120] width 131 height 27
click at [777, 254] on link "19" at bounding box center [778, 251] width 22 height 24
type input "19-09-2025"
checkbox input "false"
click at [900, 122] on input "text" at bounding box center [874, 120] width 131 height 27
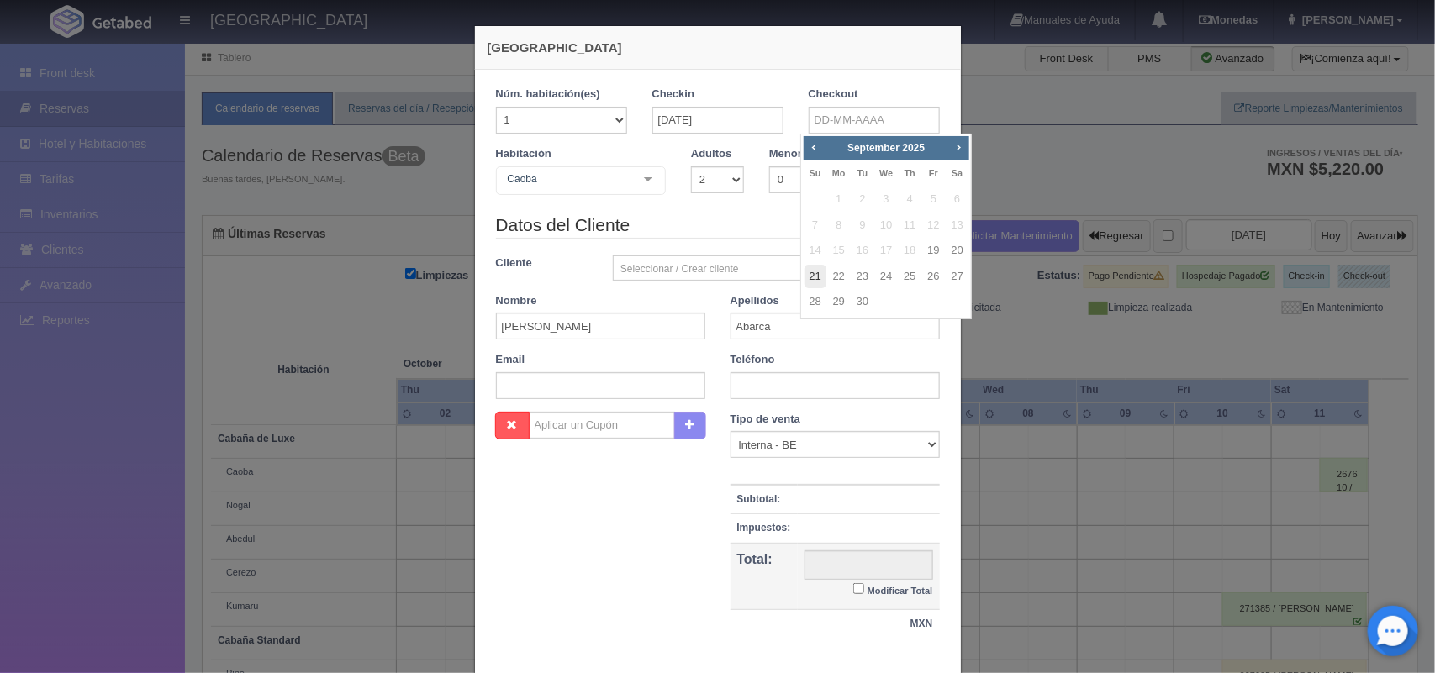
click at [820, 274] on link "21" at bounding box center [815, 277] width 22 height 24
type input "21-09-2025"
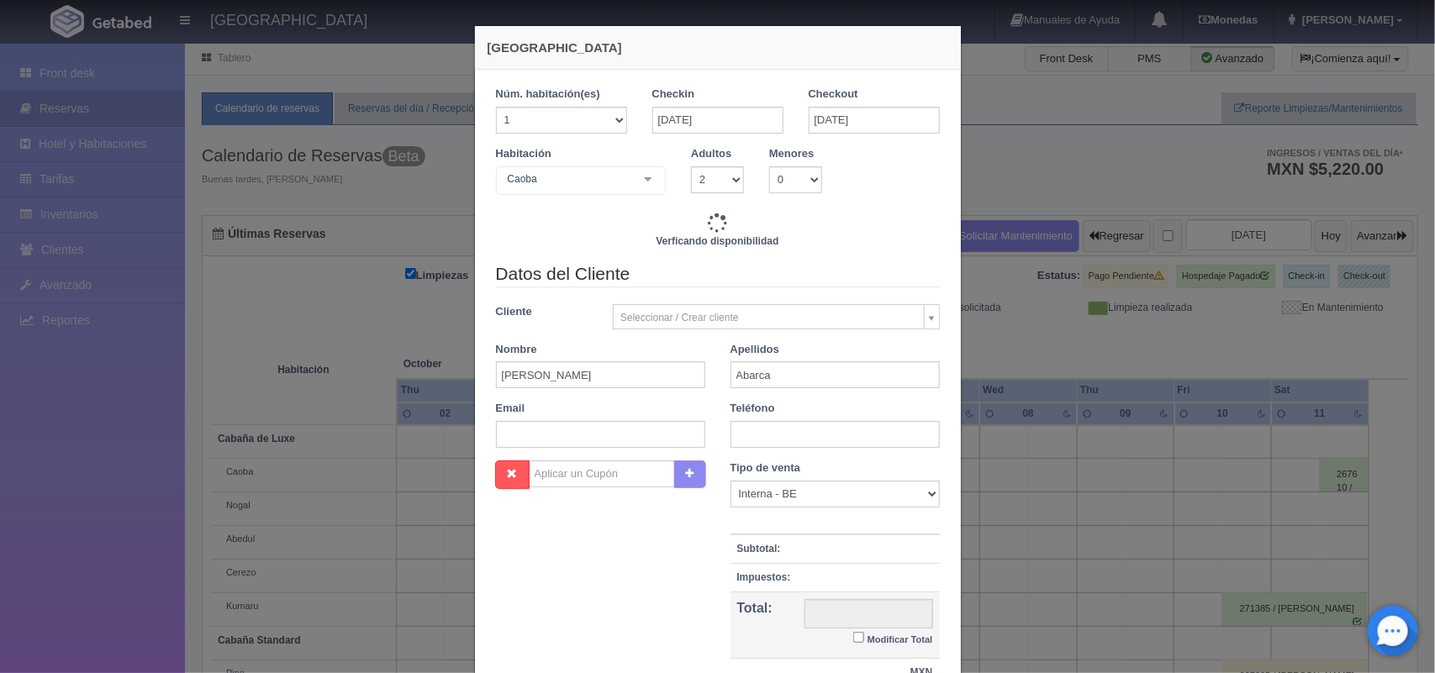
checkbox input "false"
type input "4020.00"
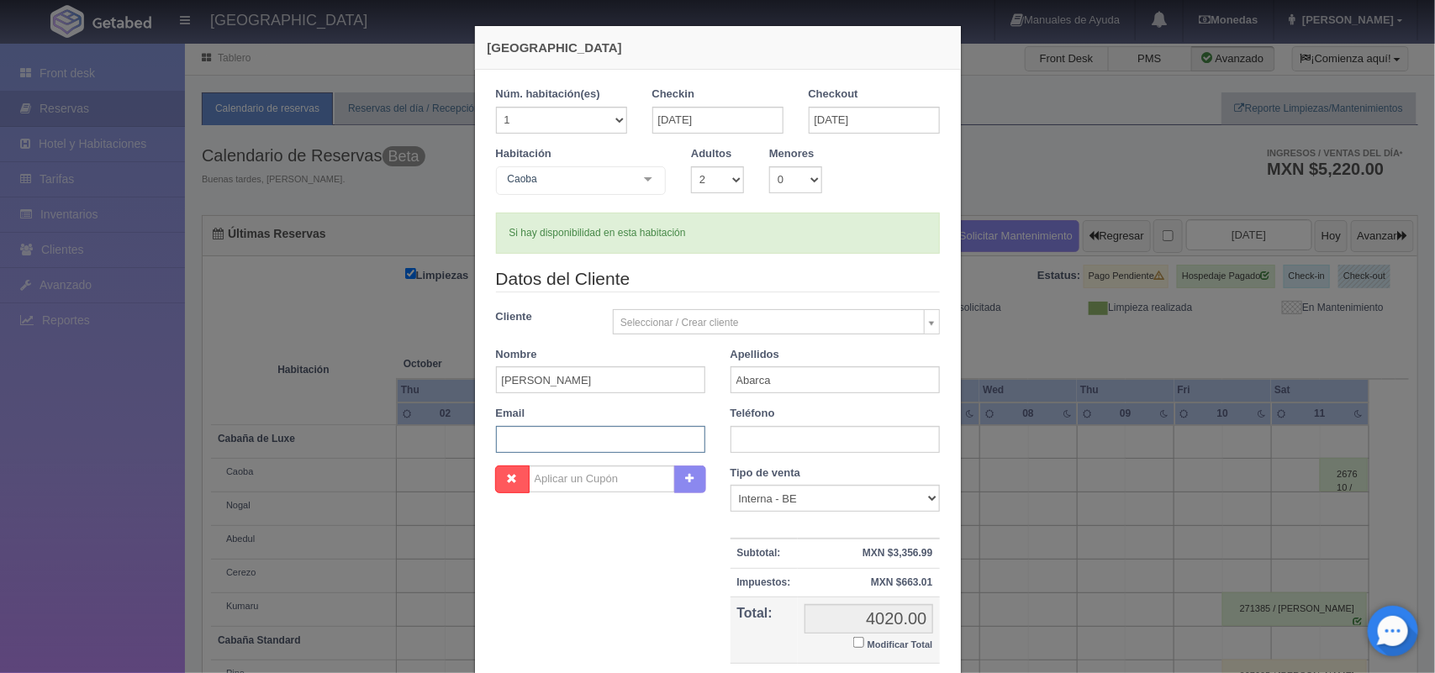
click at [576, 430] on input "text" at bounding box center [600, 439] width 209 height 27
checkbox input "false"
paste input "Abarcaarreola@hotmail.com"
type input "Abarcaarreola@hotmail.com"
click at [786, 435] on input "text" at bounding box center [834, 439] width 209 height 27
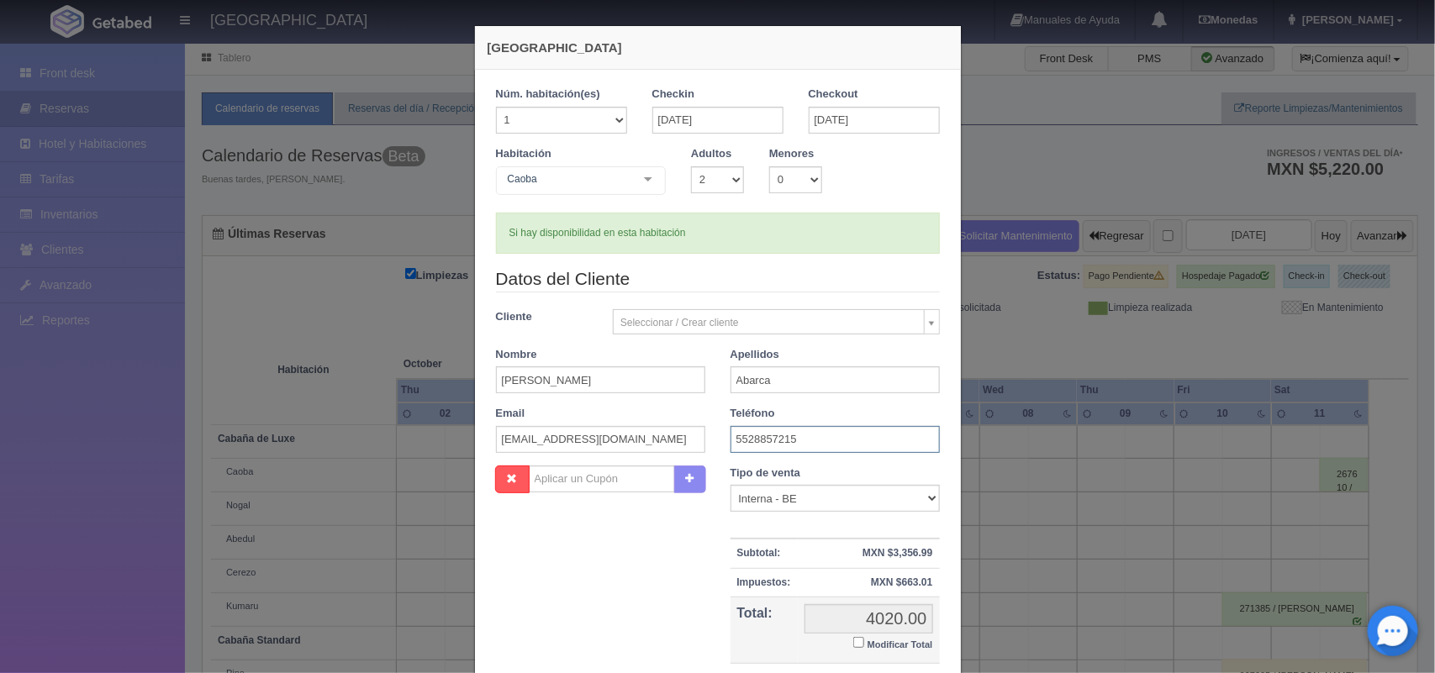
type input "5528857215"
click at [854, 647] on input "Modificar Total" at bounding box center [858, 642] width 11 height 11
checkbox input "true"
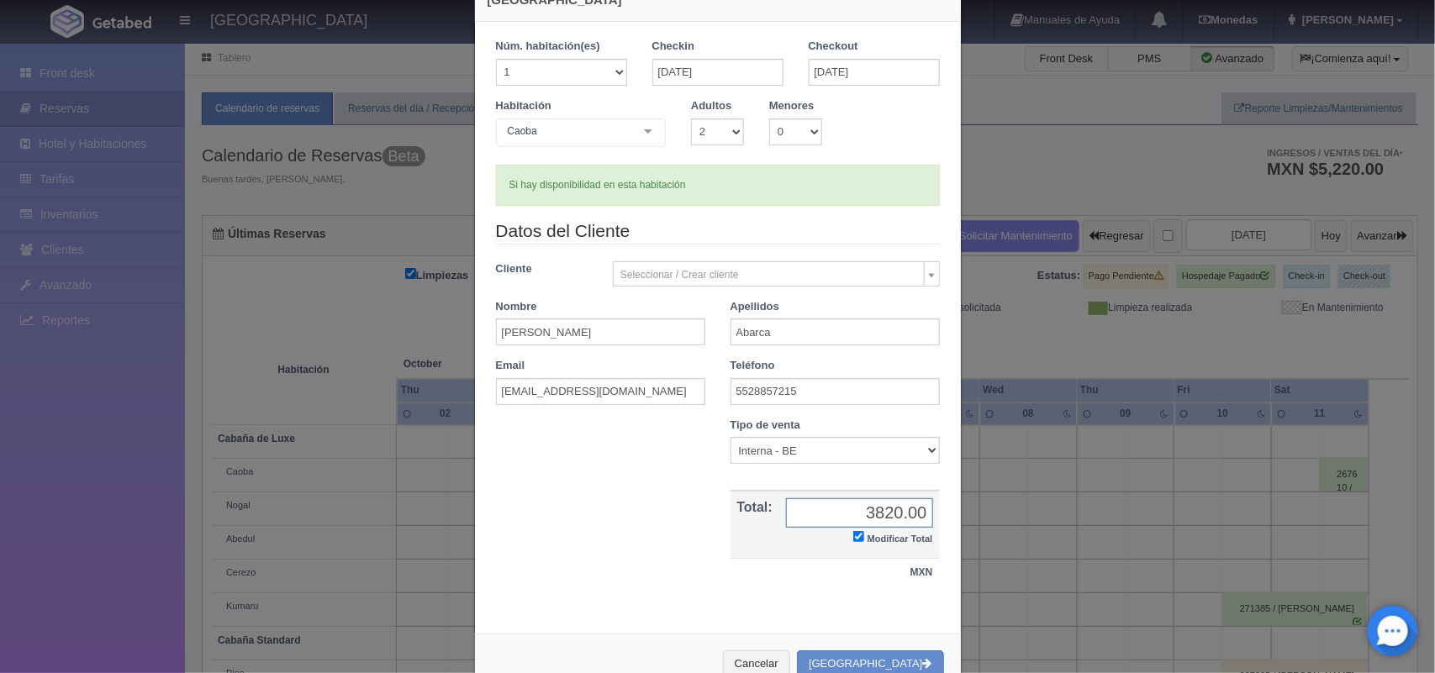
scroll to position [97, 0]
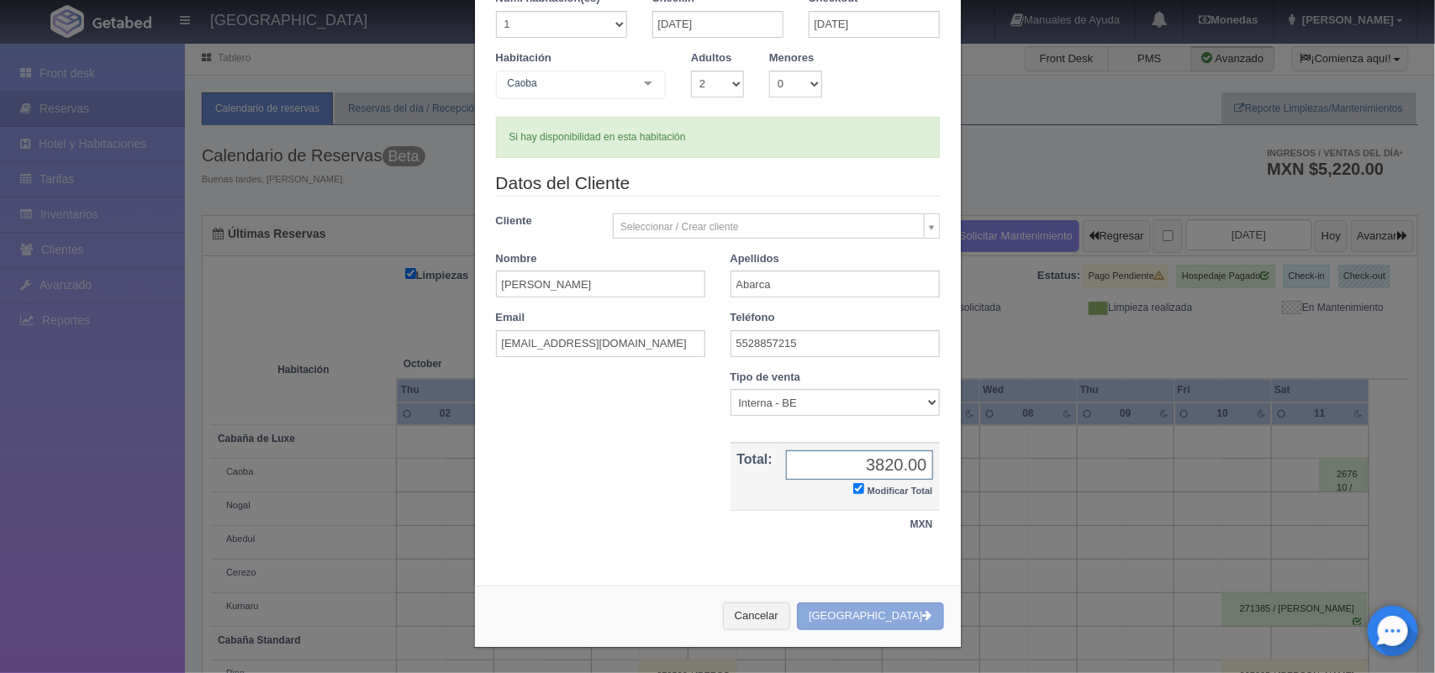
type input "3820.00"
click at [860, 615] on button "[GEOGRAPHIC_DATA]" at bounding box center [870, 617] width 146 height 28
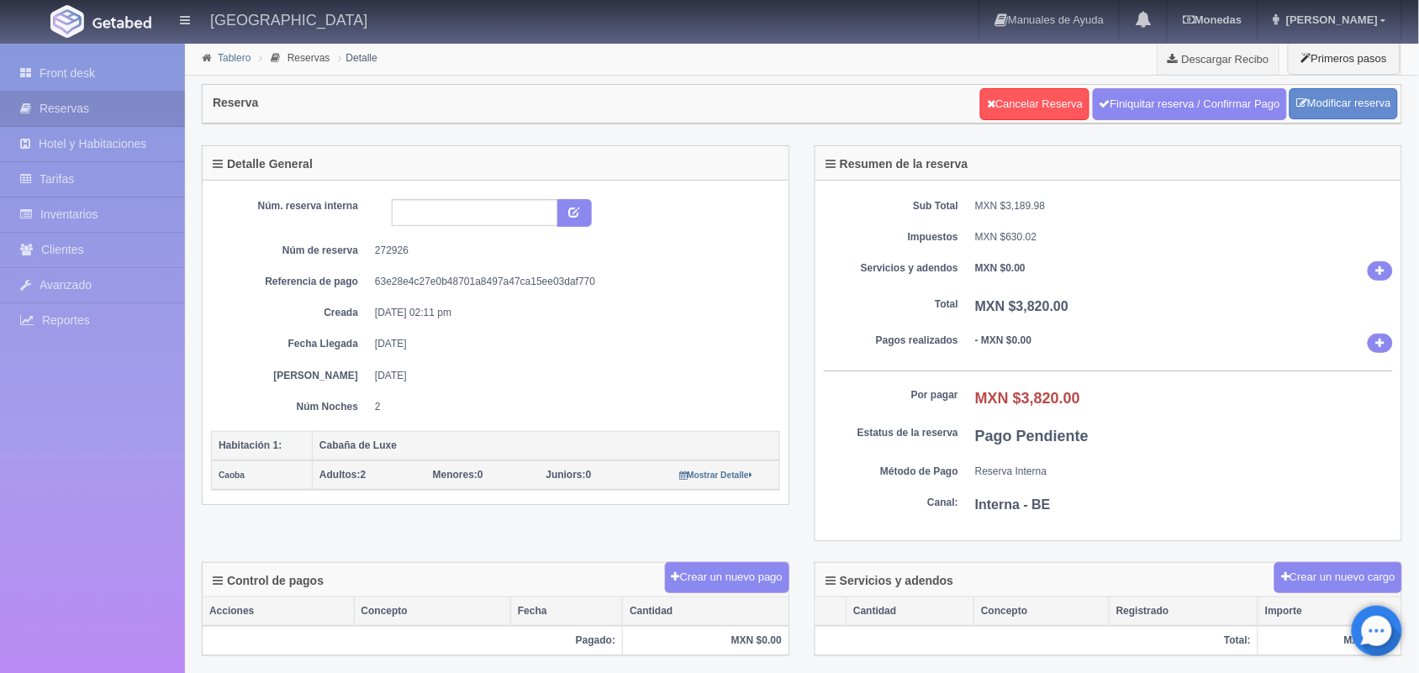
click at [221, 57] on link "Tablero" at bounding box center [234, 58] width 33 height 12
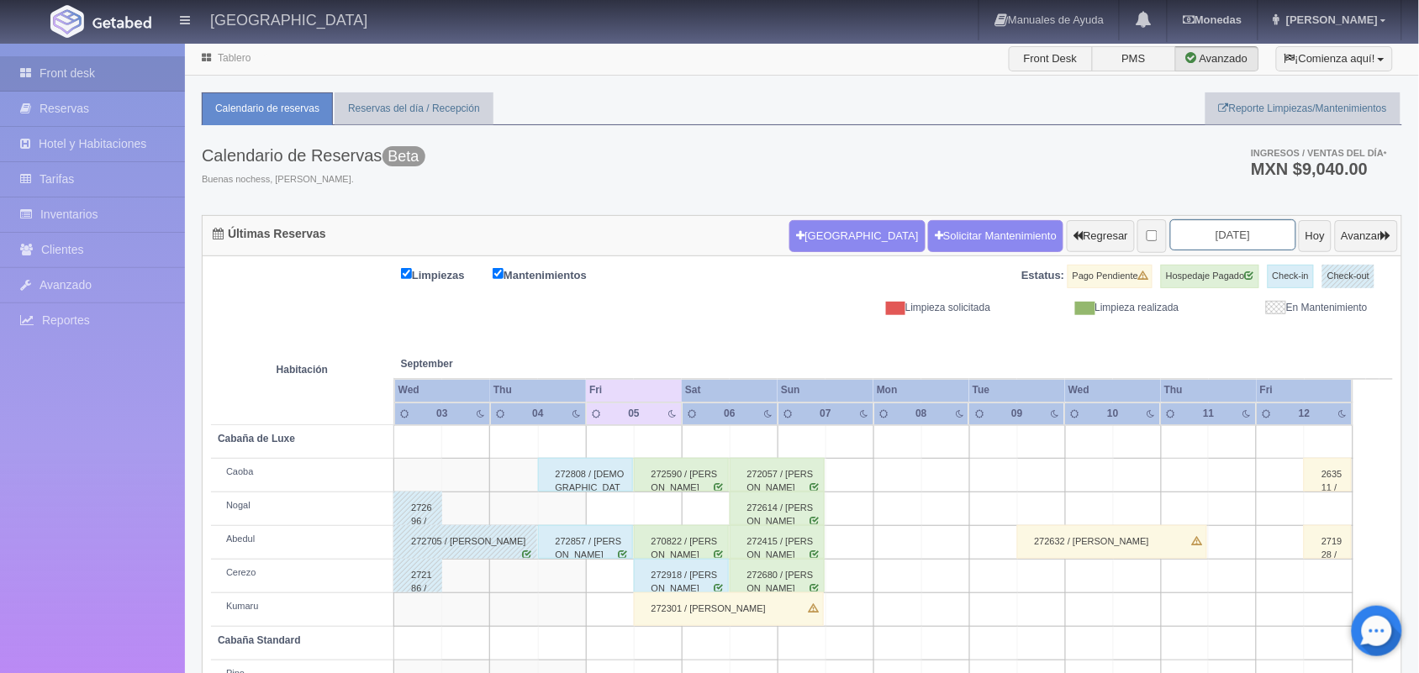
click at [1212, 232] on input "2025-09-05" at bounding box center [1233, 234] width 126 height 31
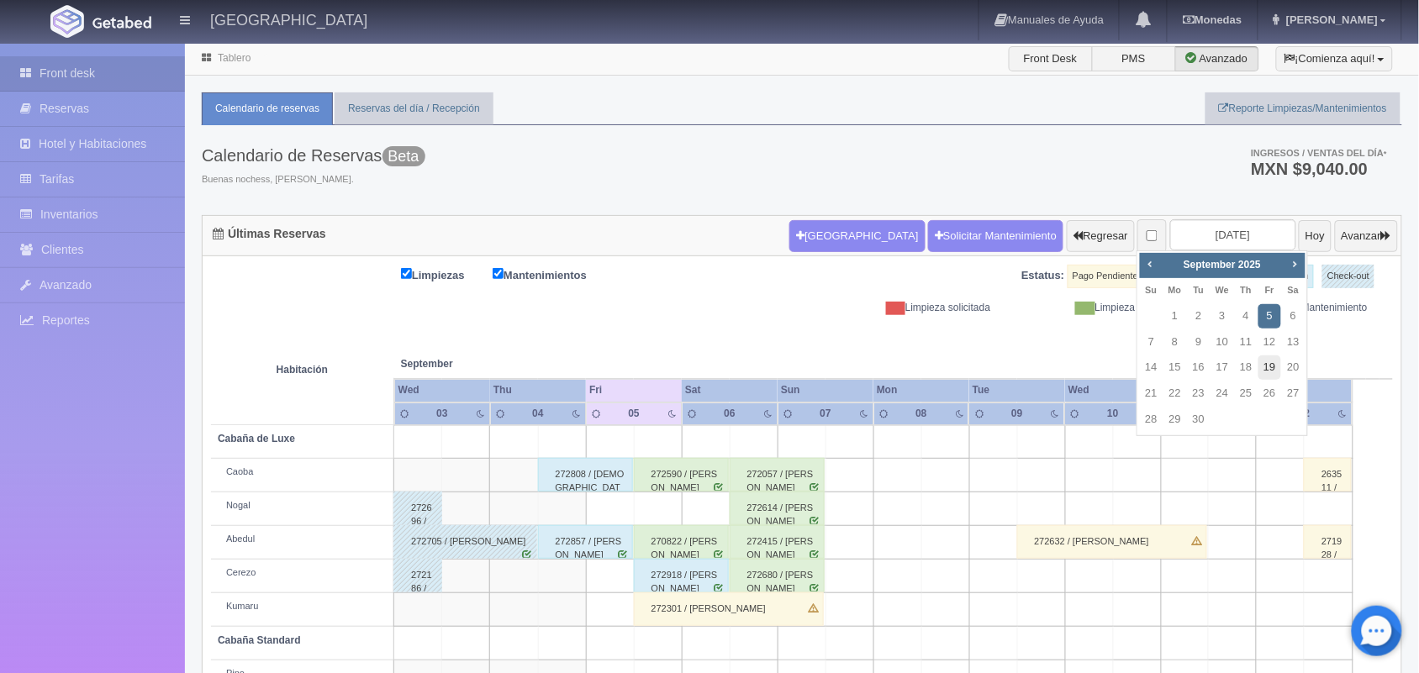
click at [1268, 371] on link "19" at bounding box center [1269, 368] width 22 height 24
type input "[DATE]"
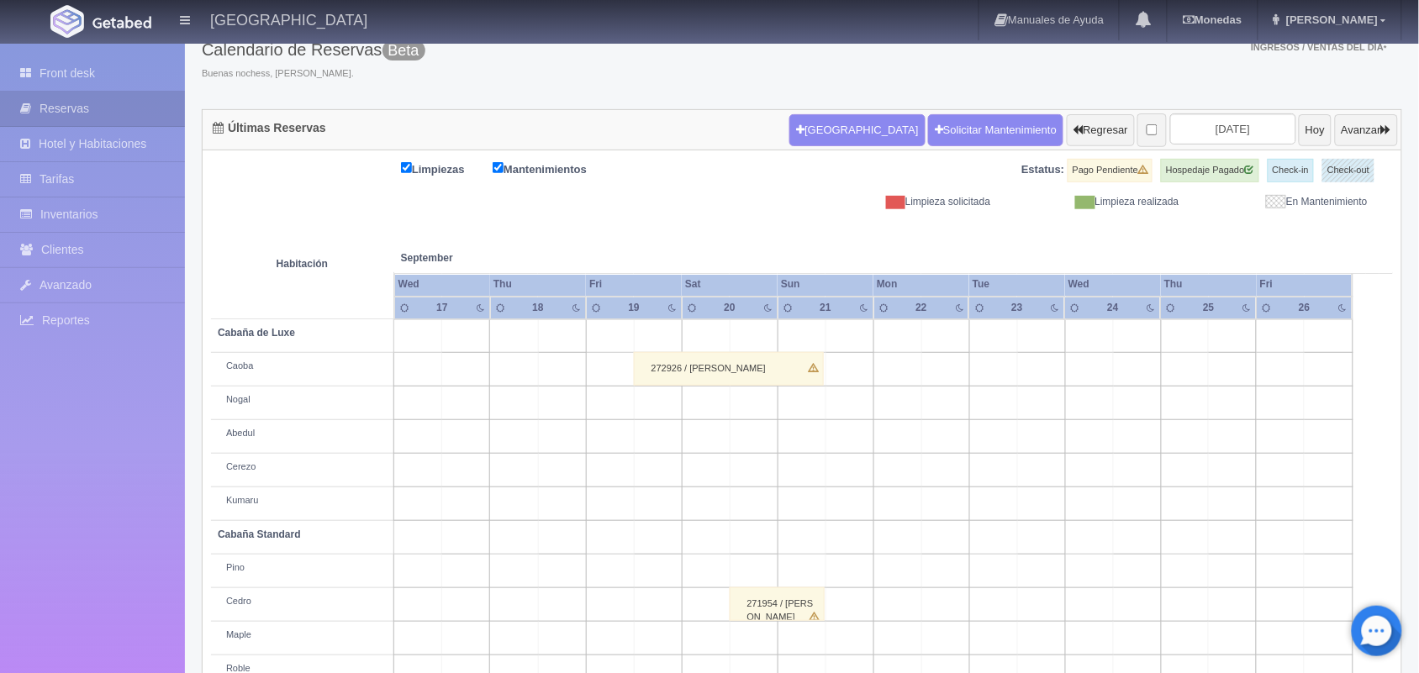
scroll to position [191, 0]
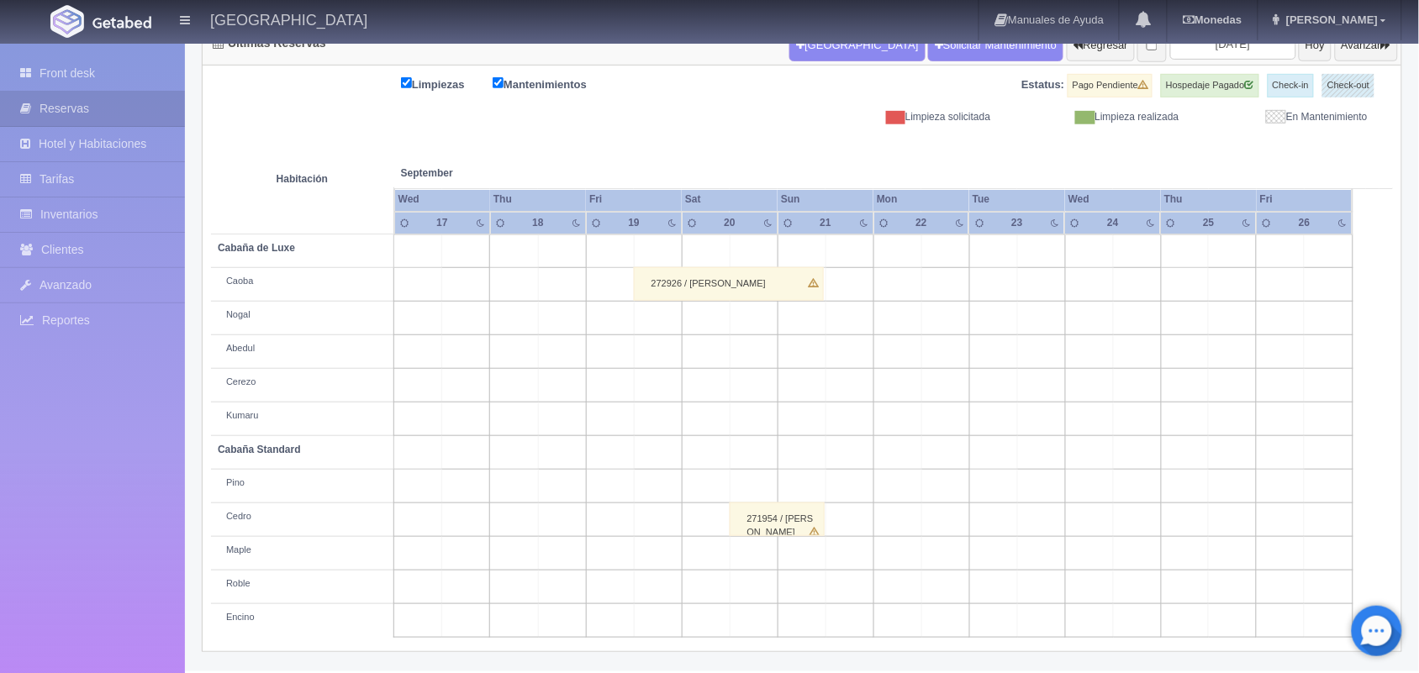
drag, startPoint x: 1430, startPoint y: 277, endPoint x: 1434, endPoint y: 459, distance: 181.6
click at [1418, 459] on html "[GEOGRAPHIC_DATA] Manuales de Ayuda Actualizaciones recientes [GEOGRAPHIC_DATA]…" at bounding box center [709, 145] width 1419 height 673
click at [736, 300] on div "272926 / [PERSON_NAME]" at bounding box center [729, 284] width 190 height 34
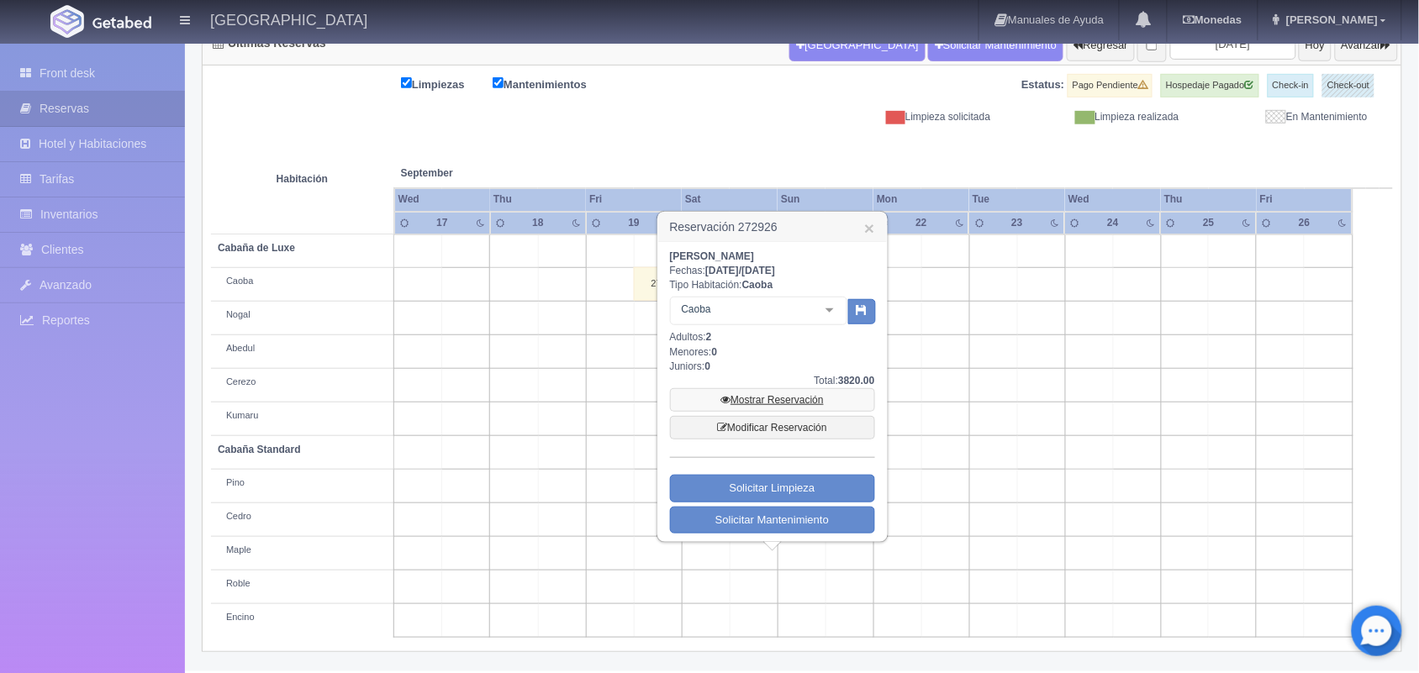
click at [774, 399] on link "Mostrar Reservación" at bounding box center [772, 400] width 205 height 24
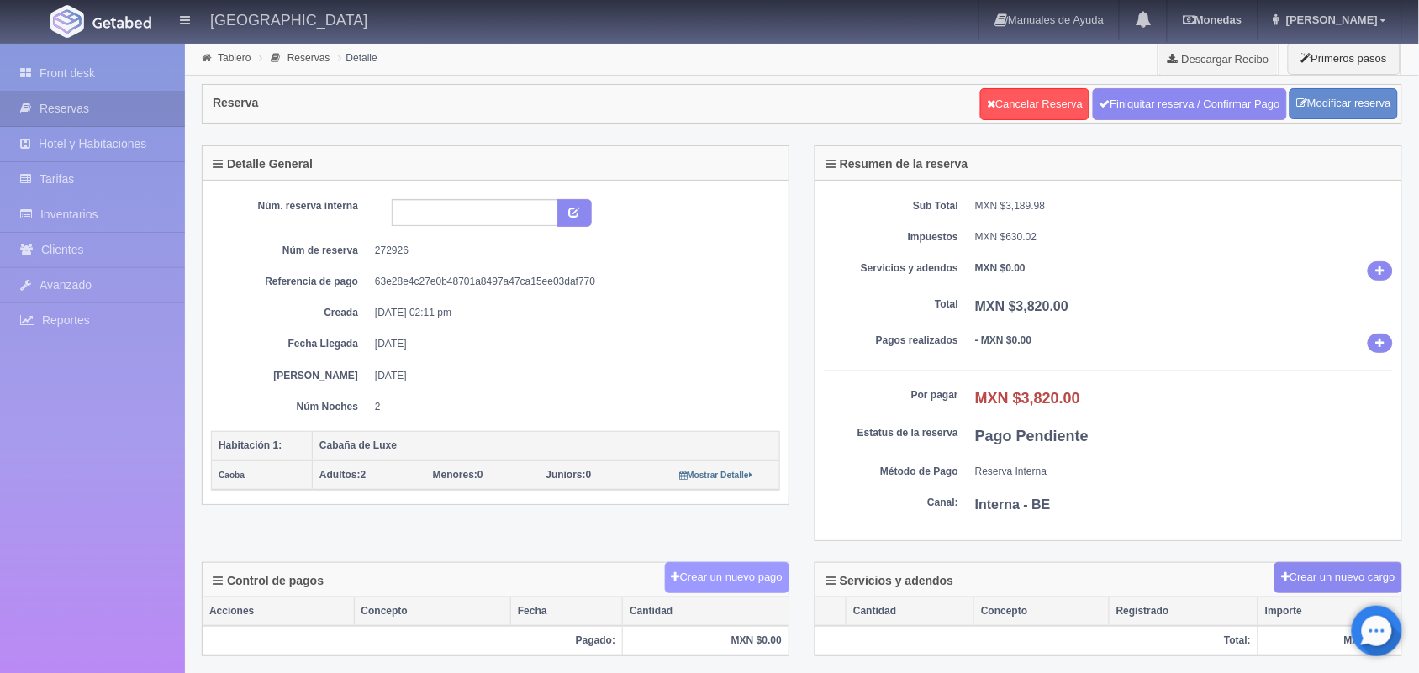
click at [735, 582] on button "Crear un nuevo pago" at bounding box center [727, 577] width 124 height 31
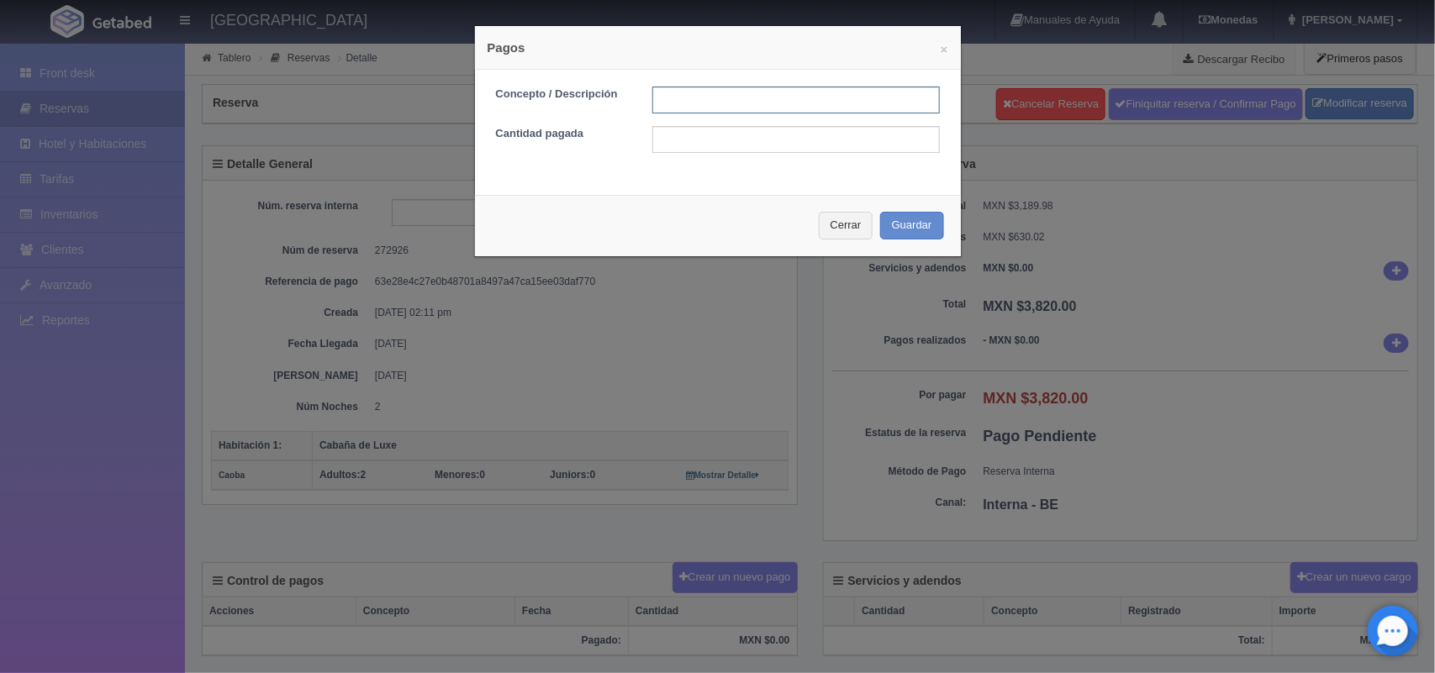
click at [766, 107] on input "text" at bounding box center [795, 100] width 287 height 27
type input "Pago transferencia [DATE]"
click at [779, 139] on input "text" at bounding box center [795, 139] width 287 height 27
type input "1910.00"
click at [901, 227] on button "Guardar" at bounding box center [912, 226] width 64 height 28
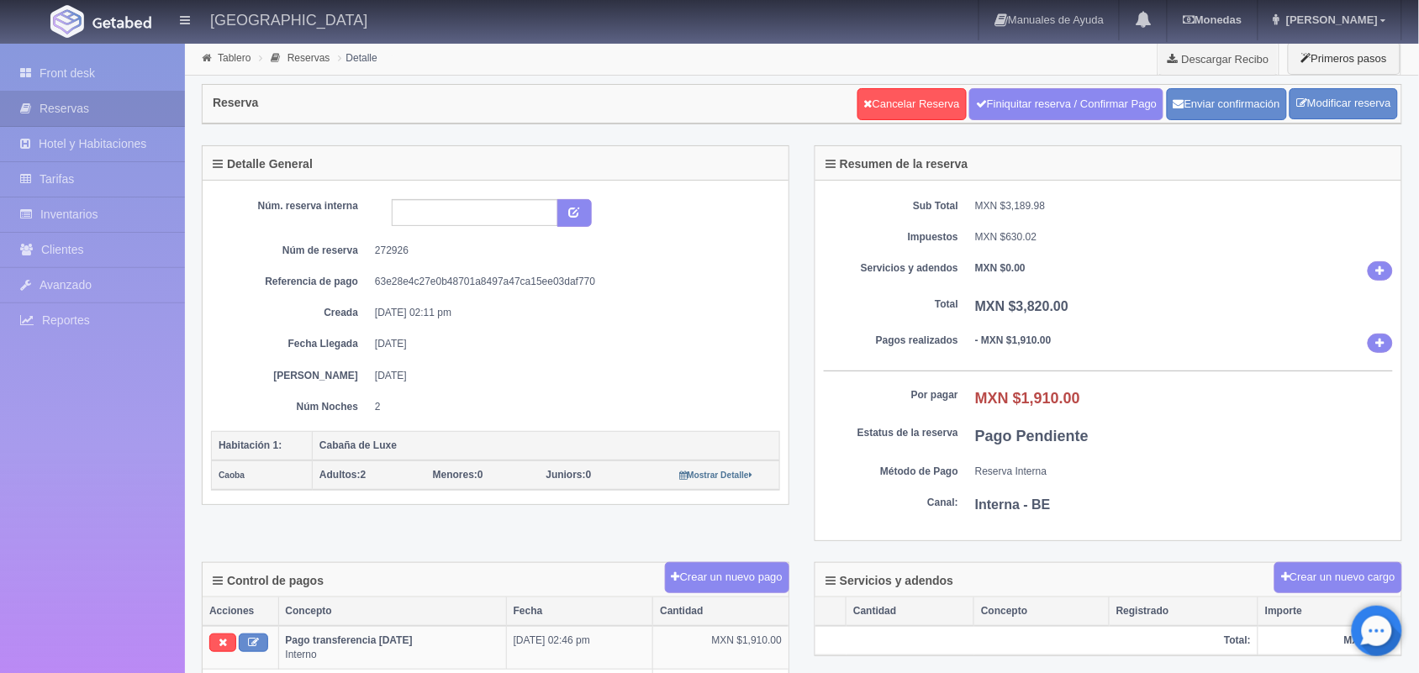
click at [783, 221] on div "Núm. reserva interna Núm de reserva 272926 Referencia de pago 63e28e4c27e0b4870…" at bounding box center [496, 343] width 586 height 324
click at [1195, 103] on button "Enviar confirmación" at bounding box center [1227, 104] width 120 height 32
click at [1225, 118] on button "Enviar confirmación" at bounding box center [1227, 104] width 120 height 32
click at [232, 61] on link "Tablero" at bounding box center [234, 58] width 33 height 12
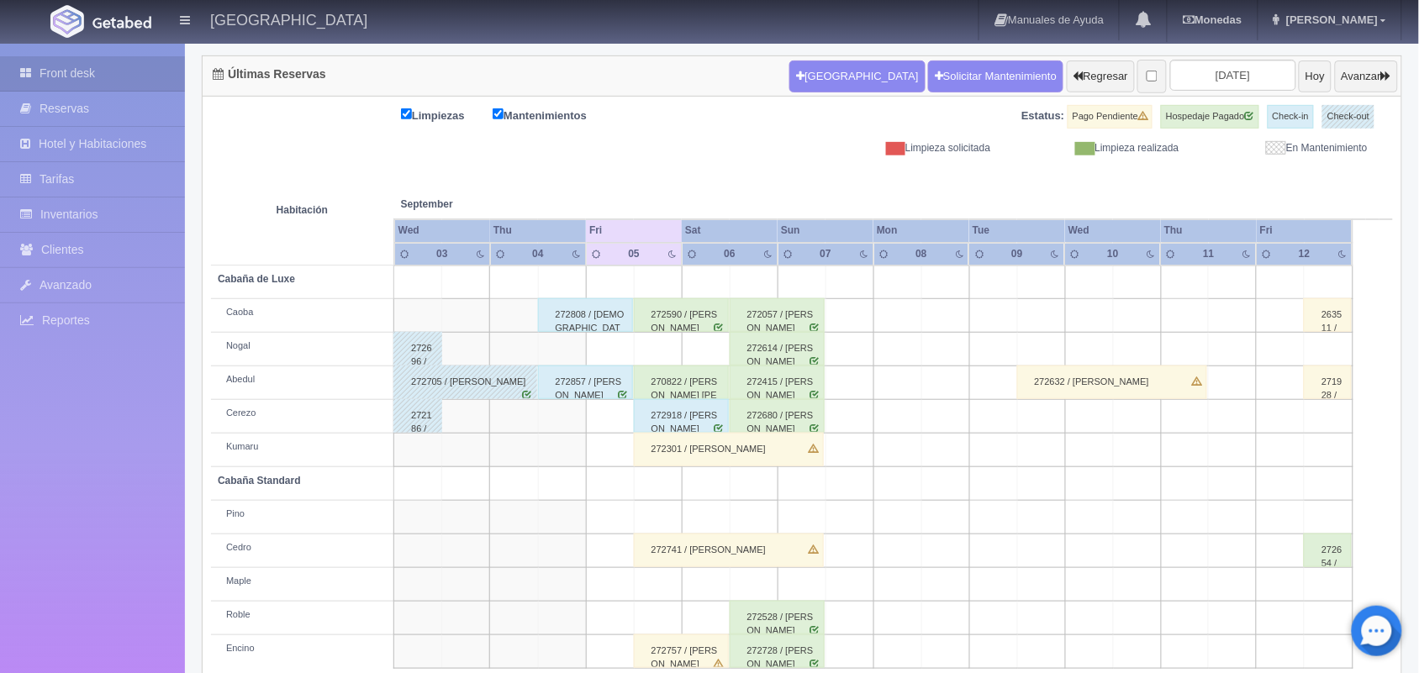
scroll to position [191, 0]
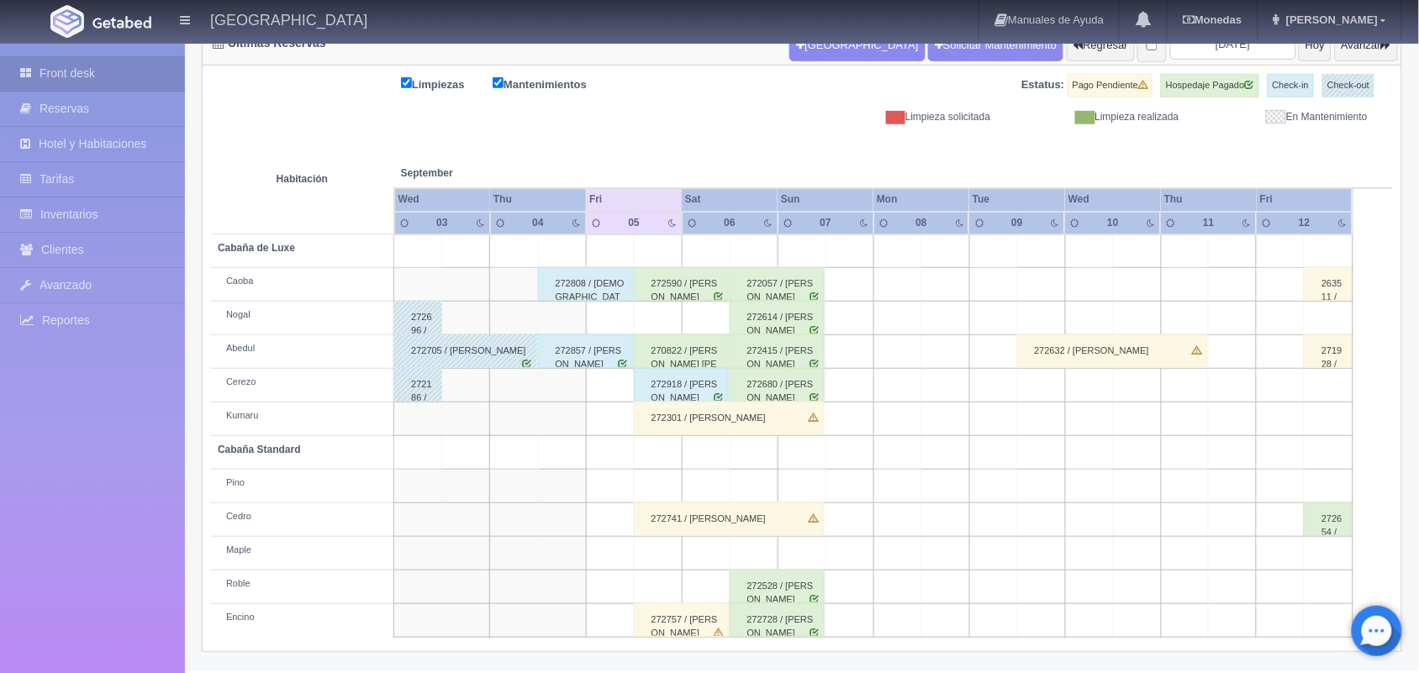
click at [1418, 402] on html "[GEOGRAPHIC_DATA] Manuales de Ayuda Actualizaciones recientes [GEOGRAPHIC_DATA]…" at bounding box center [709, 145] width 1419 height 673
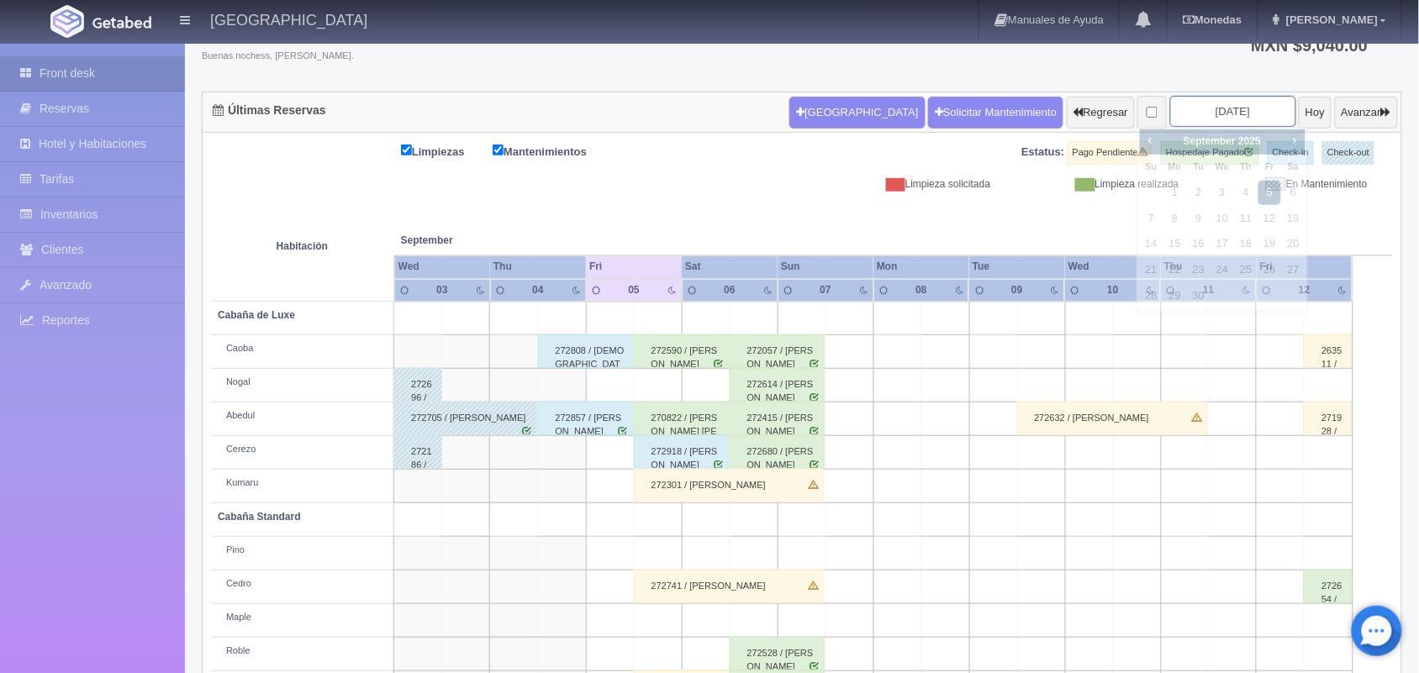
click at [1198, 101] on input "[DATE]" at bounding box center [1233, 111] width 126 height 31
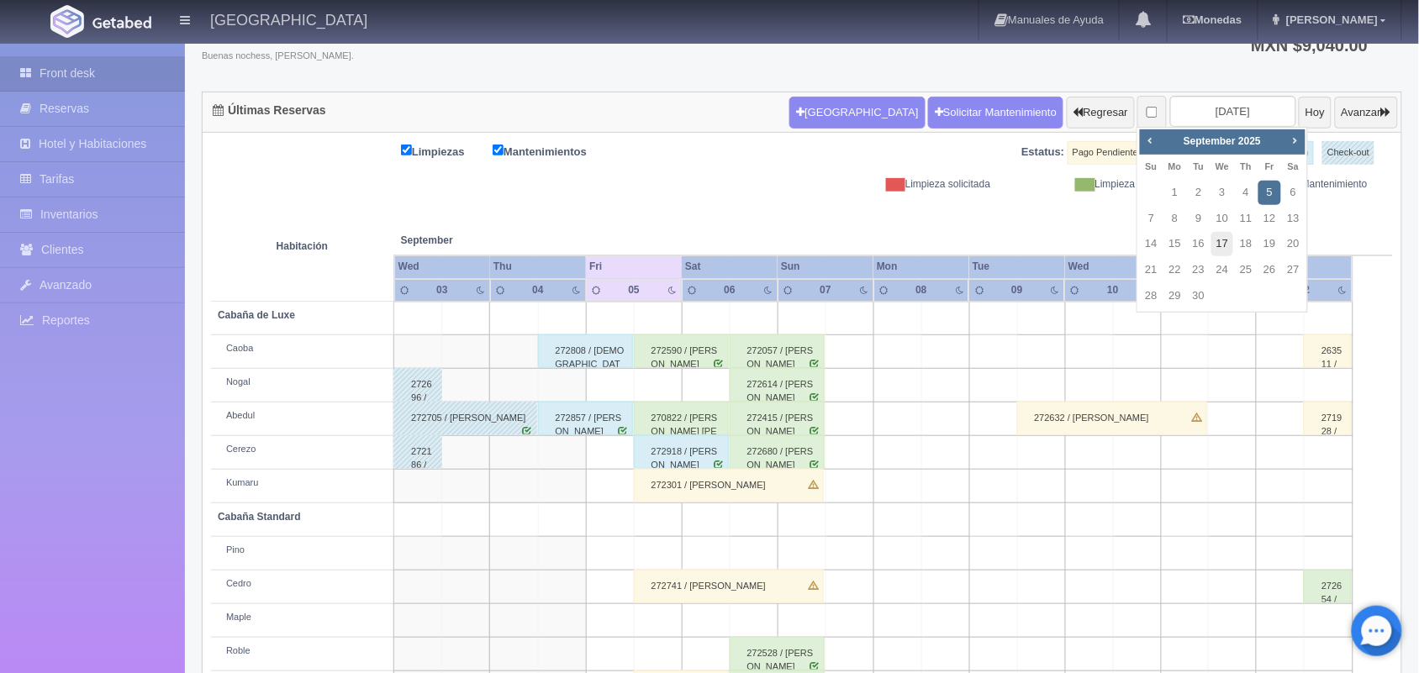
click at [1220, 245] on link "17" at bounding box center [1222, 244] width 22 height 24
type input "2025-09-17"
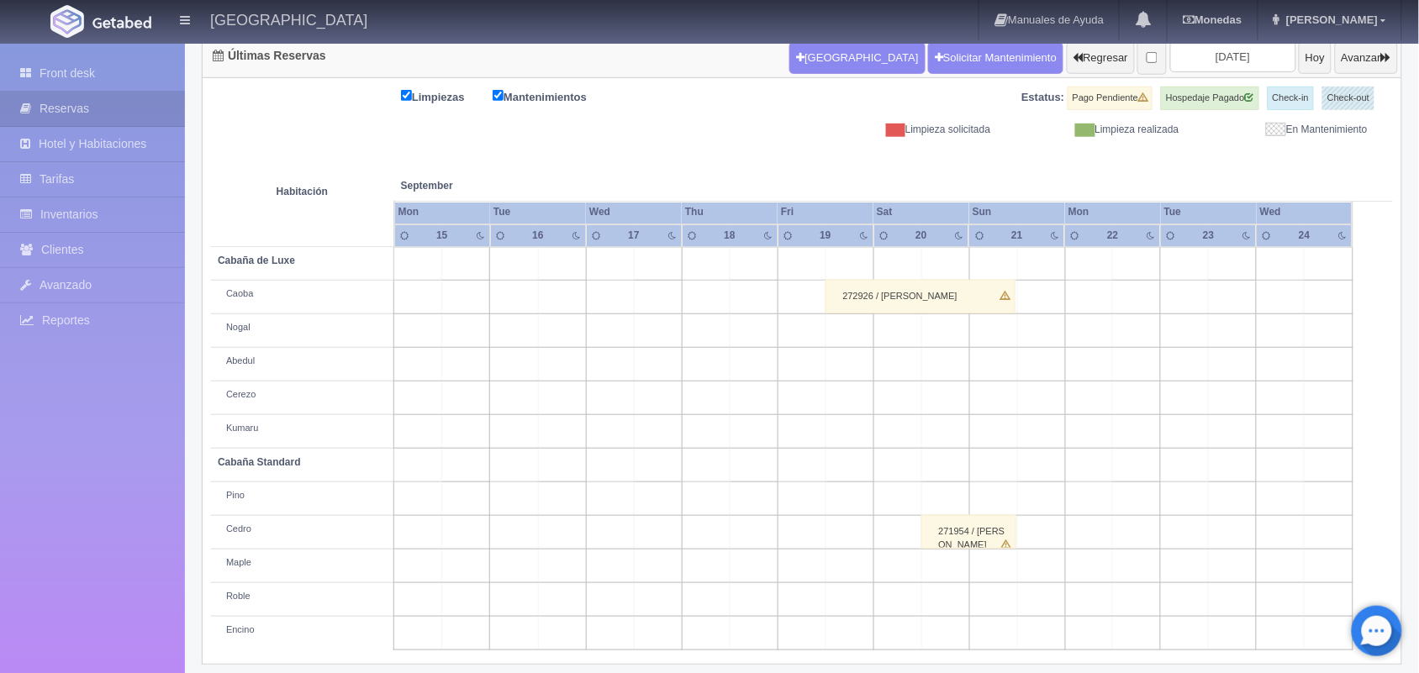
scroll to position [191, 0]
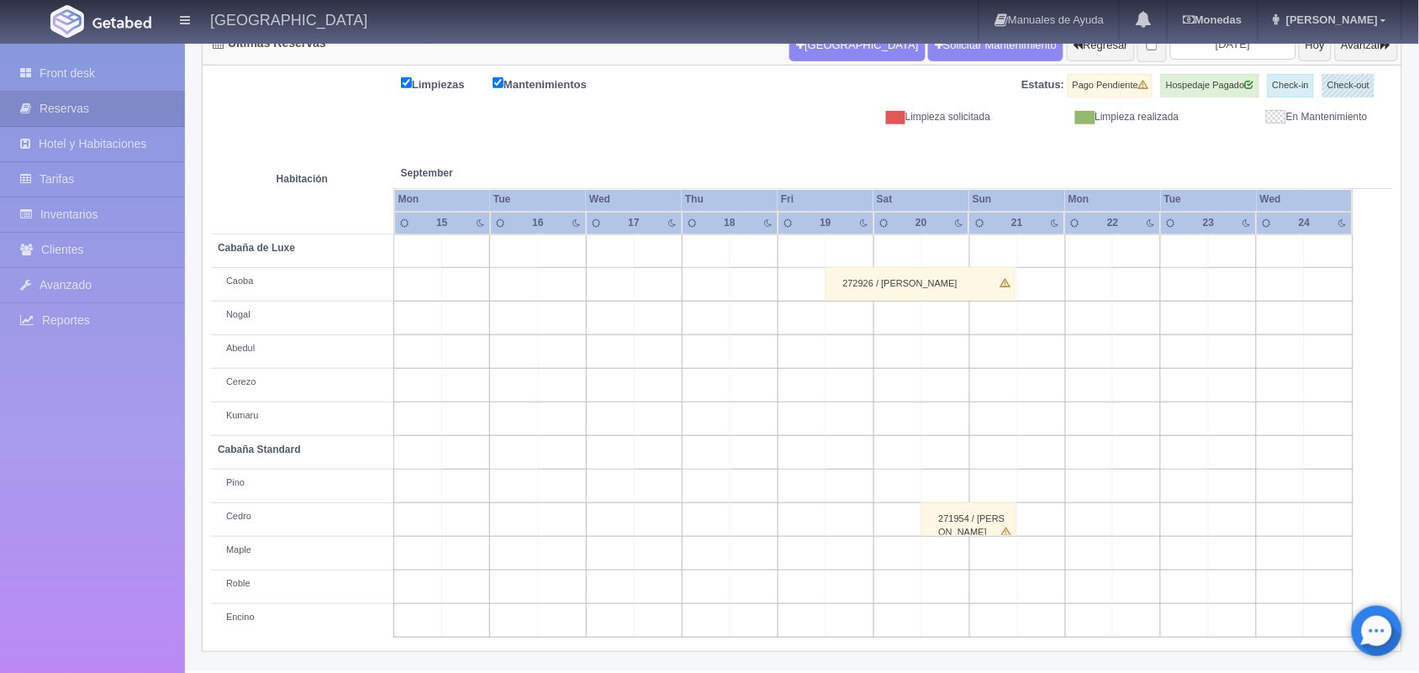
click at [862, 282] on div "272926 / Diego Abarca" at bounding box center [920, 284] width 190 height 34
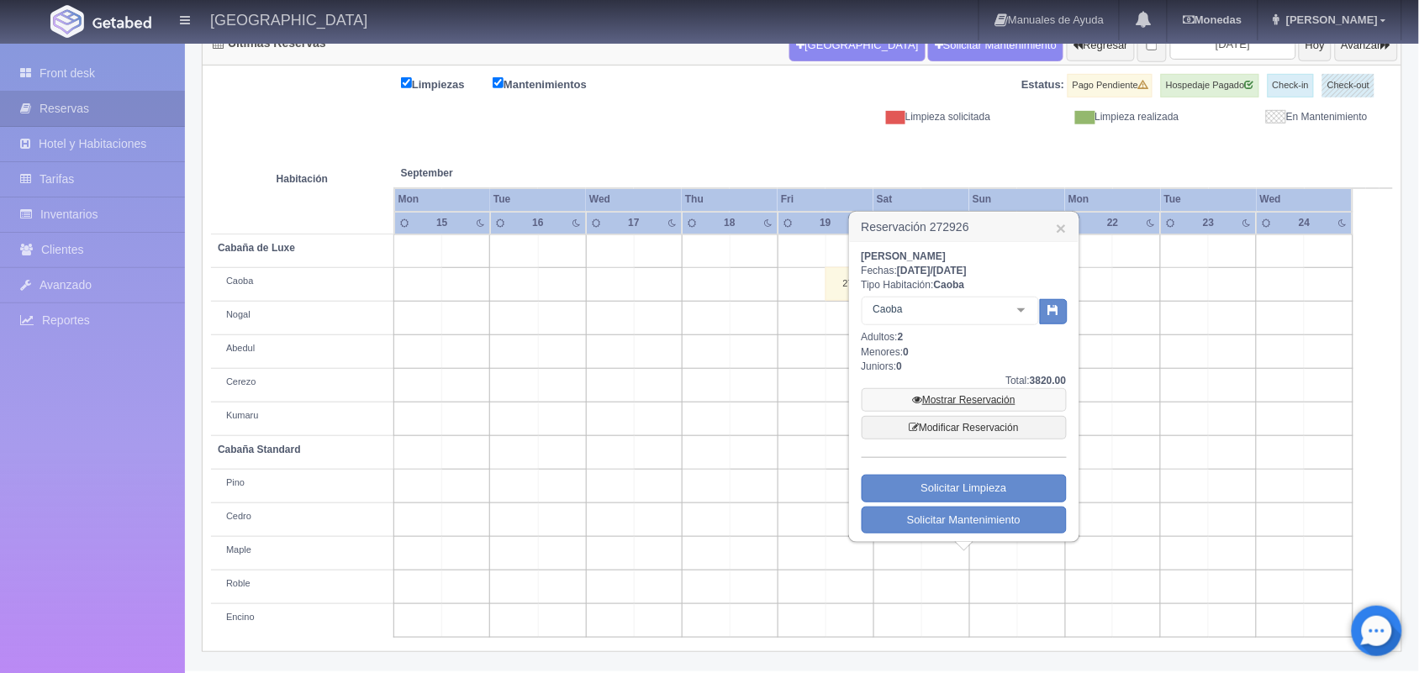
click at [951, 403] on link "Mostrar Reservación" at bounding box center [964, 400] width 205 height 24
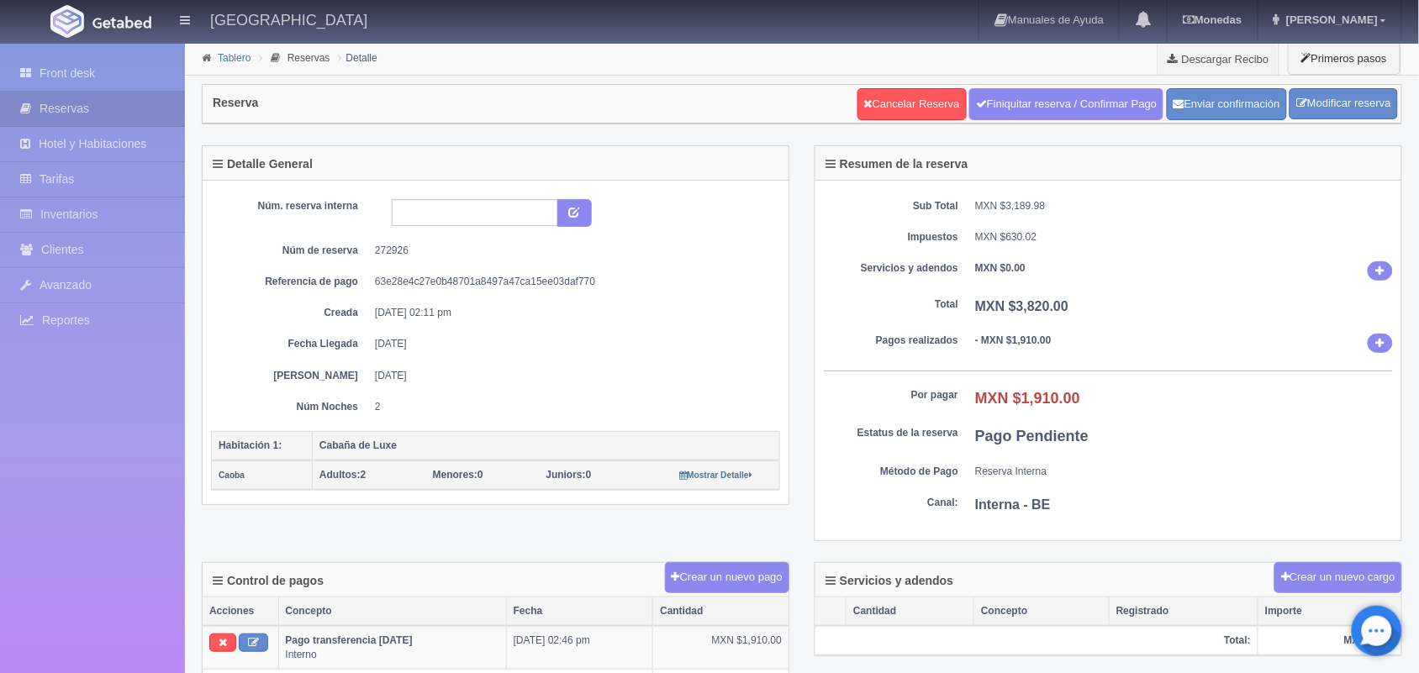
click at [231, 53] on link "Tablero" at bounding box center [234, 58] width 33 height 12
